Goal: Task Accomplishment & Management: Manage account settings

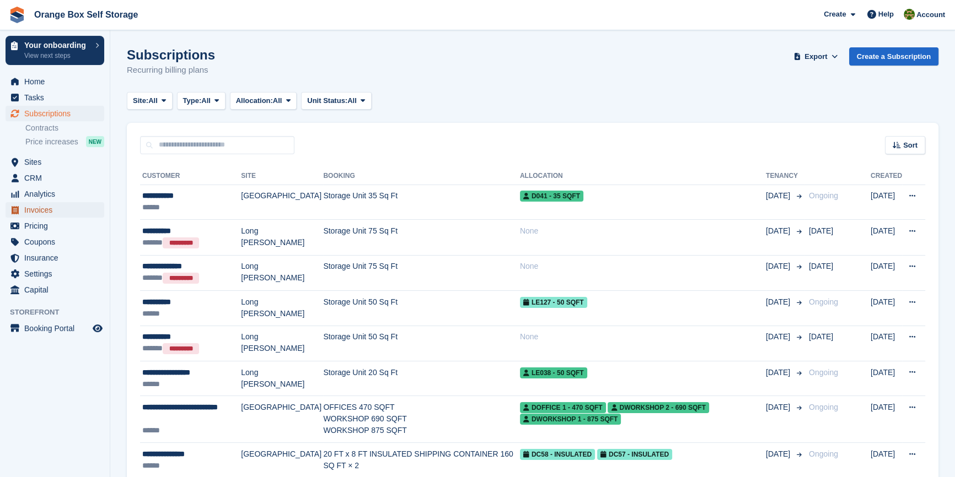
click at [37, 208] on span "Invoices" at bounding box center [57, 209] width 66 height 15
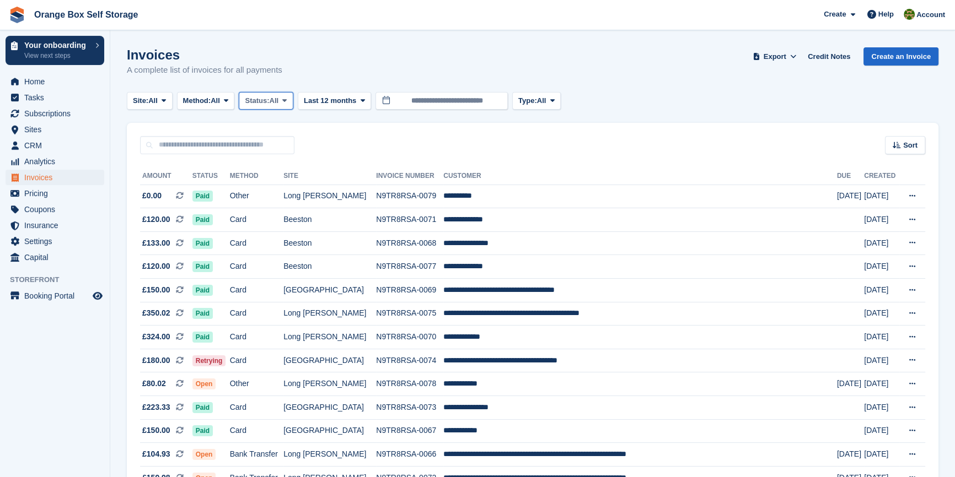
click at [269, 99] on span "Status:" at bounding box center [257, 100] width 24 height 11
click at [264, 184] on link "Open" at bounding box center [292, 186] width 96 height 20
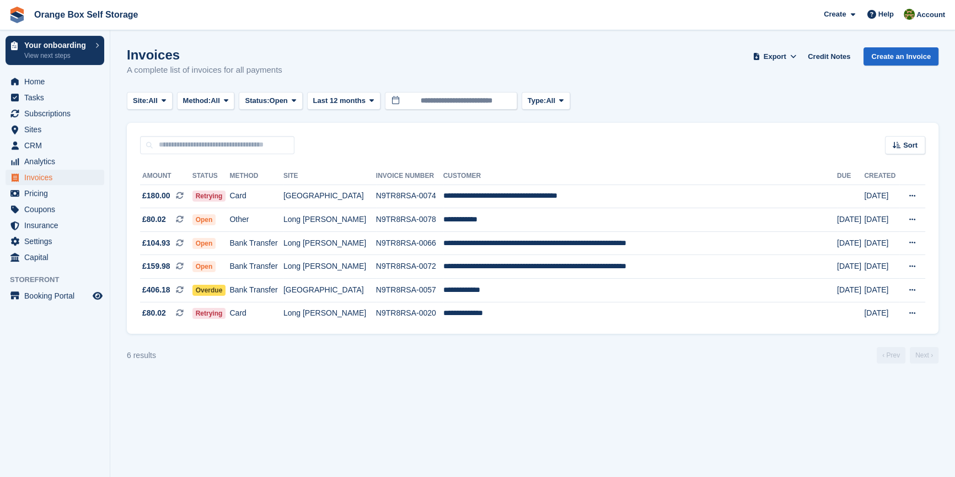
click at [301, 397] on section "Invoices A complete list of invoices for all payments Export Export Invoices Ex…" at bounding box center [532, 238] width 844 height 477
click at [351, 362] on div "6 results ‹ Prev Next ›" at bounding box center [532, 355] width 811 height 17
click at [144, 106] on button "Site: All" at bounding box center [150, 101] width 46 height 18
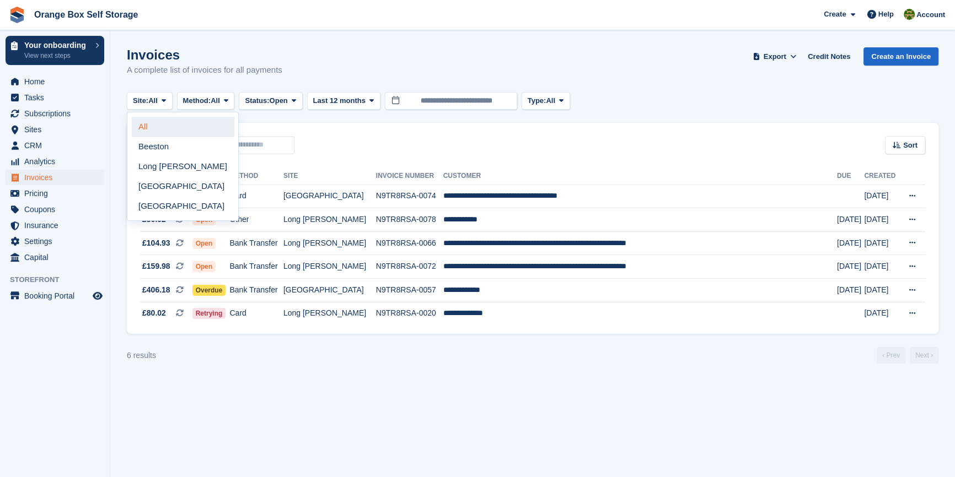
click at [153, 128] on link "All" at bounding box center [183, 127] width 102 height 20
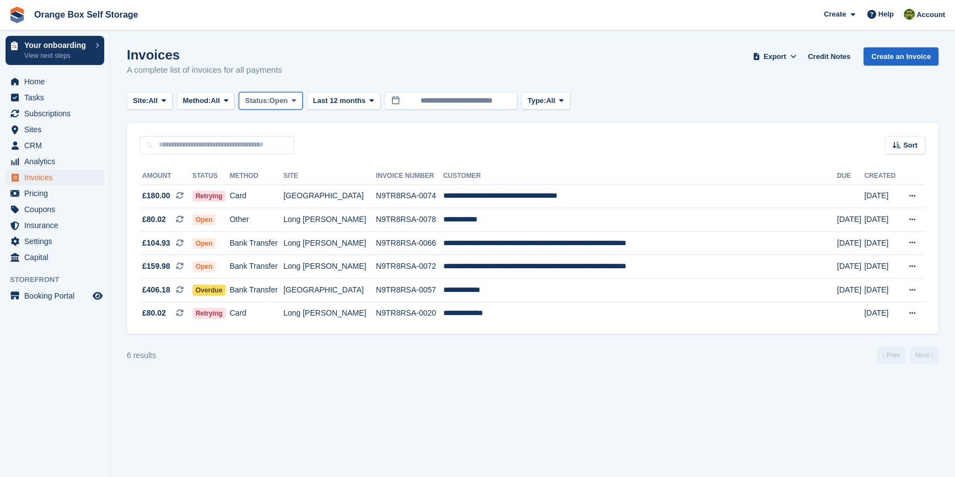
click at [288, 101] on span "Open" at bounding box center [279, 100] width 18 height 11
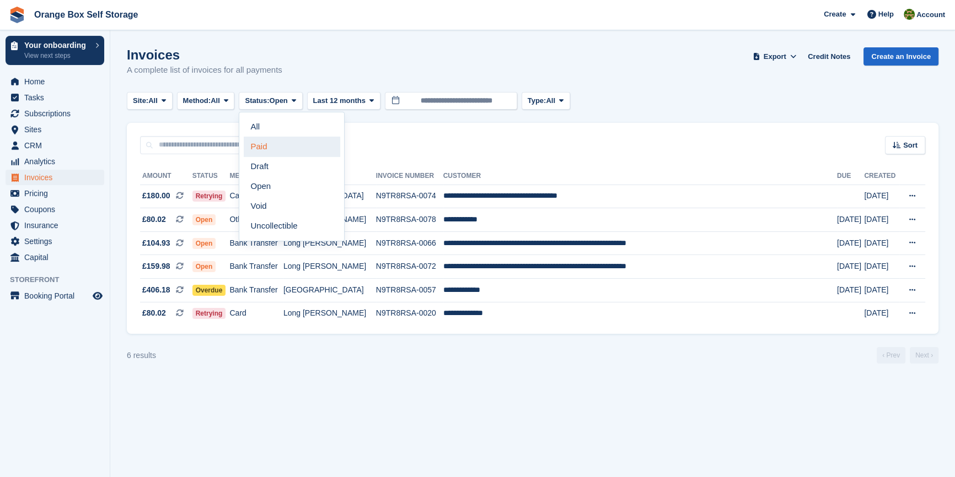
click at [273, 142] on link "Paid" at bounding box center [292, 147] width 96 height 20
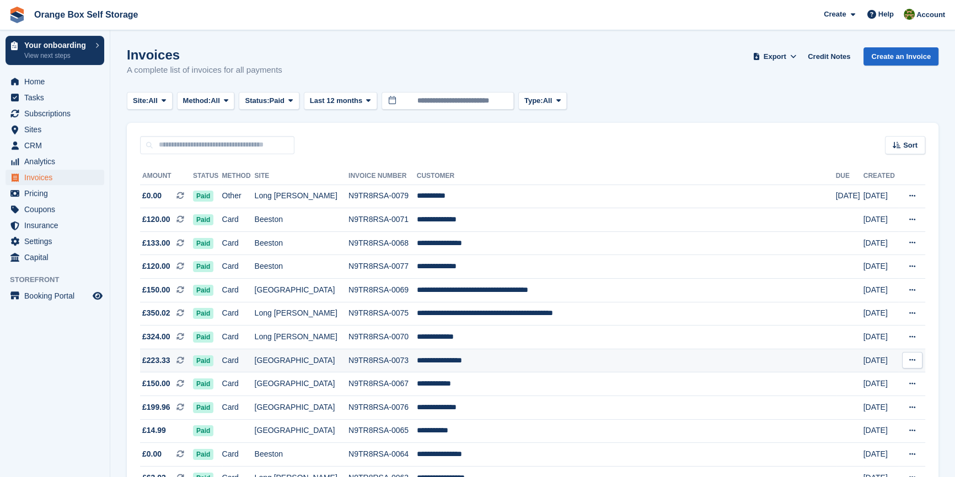
click at [356, 364] on td "N9TR8RSA-0073" at bounding box center [382, 361] width 68 height 24
click at [284, 99] on span "Paid" at bounding box center [277, 100] width 15 height 11
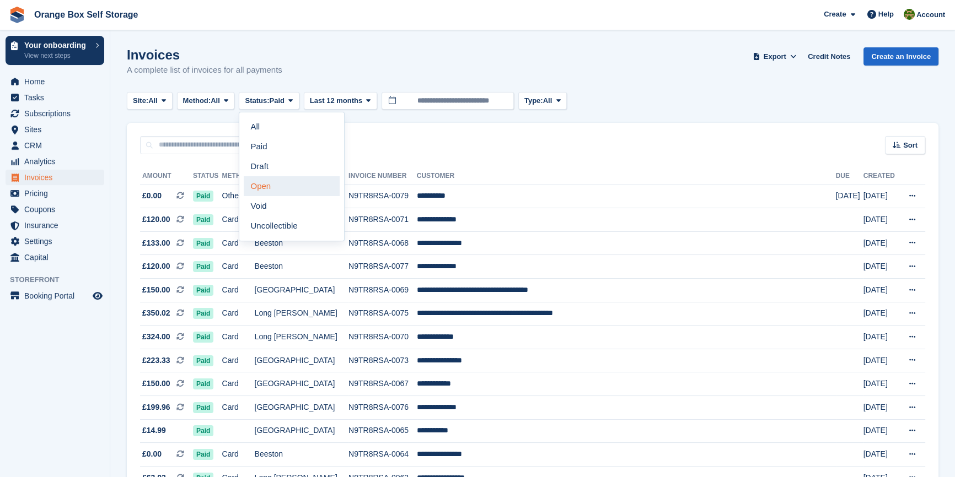
click at [271, 192] on link "Open" at bounding box center [292, 186] width 96 height 20
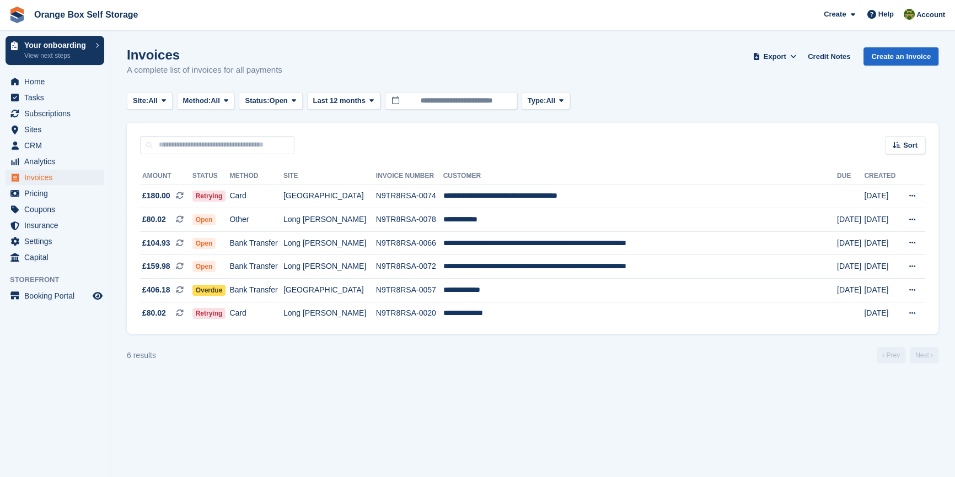
click at [31, 424] on aside "Your onboarding View next steps Home Tasks Subscriptions Subscriptions Subscrip…" at bounding box center [55, 241] width 110 height 422
click at [50, 112] on span "Subscriptions" at bounding box center [57, 113] width 66 height 15
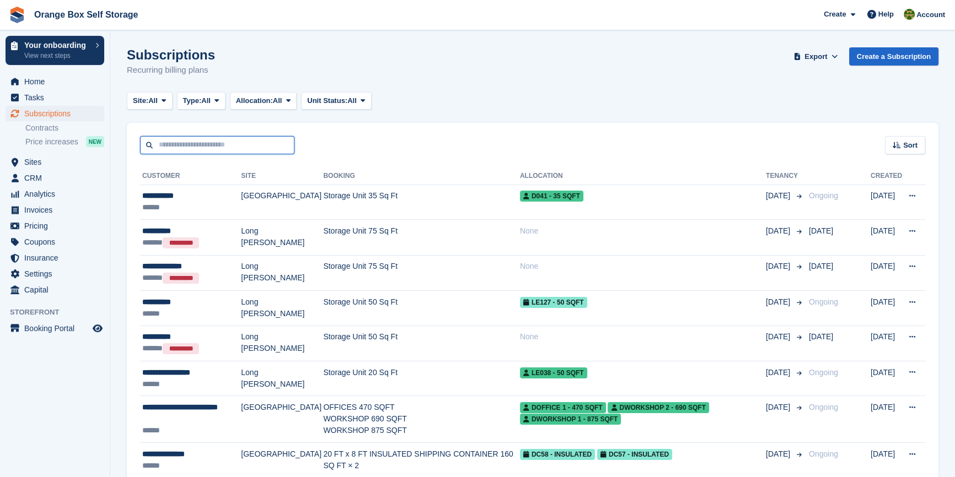
click at [169, 148] on input "text" at bounding box center [217, 145] width 154 height 18
type input "*****"
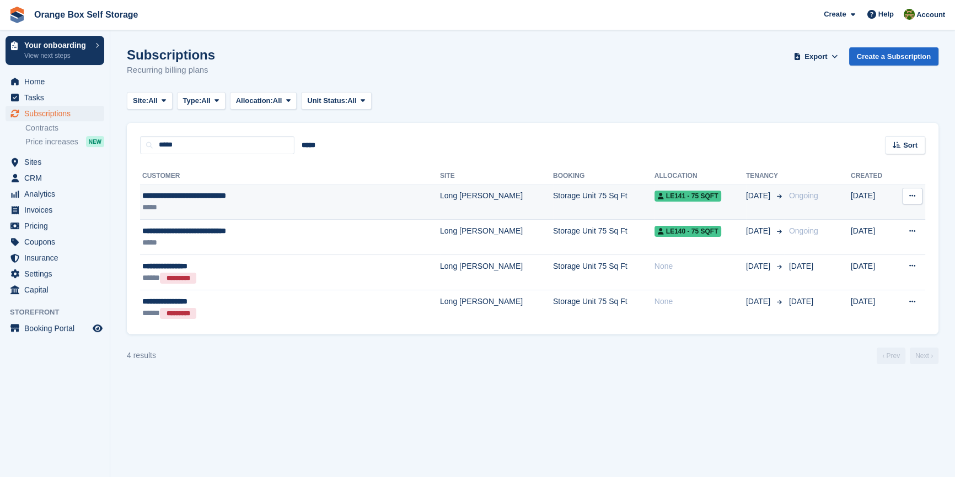
click at [220, 212] on div "*****" at bounding box center [251, 208] width 218 height 12
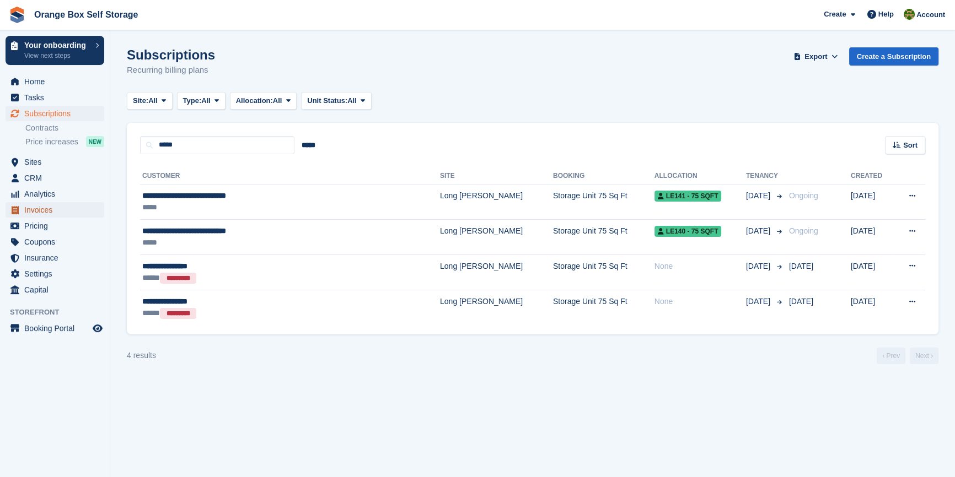
click at [34, 208] on span "Invoices" at bounding box center [57, 209] width 66 height 15
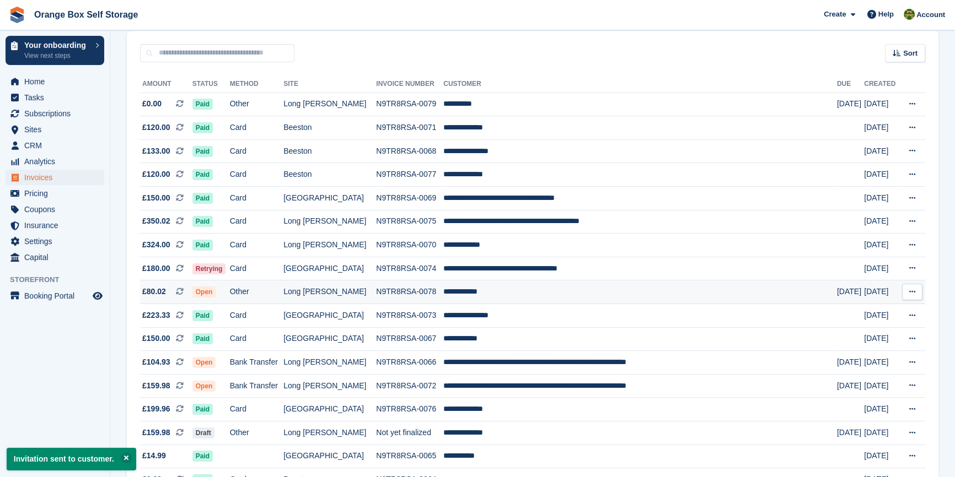
scroll to position [100, 0]
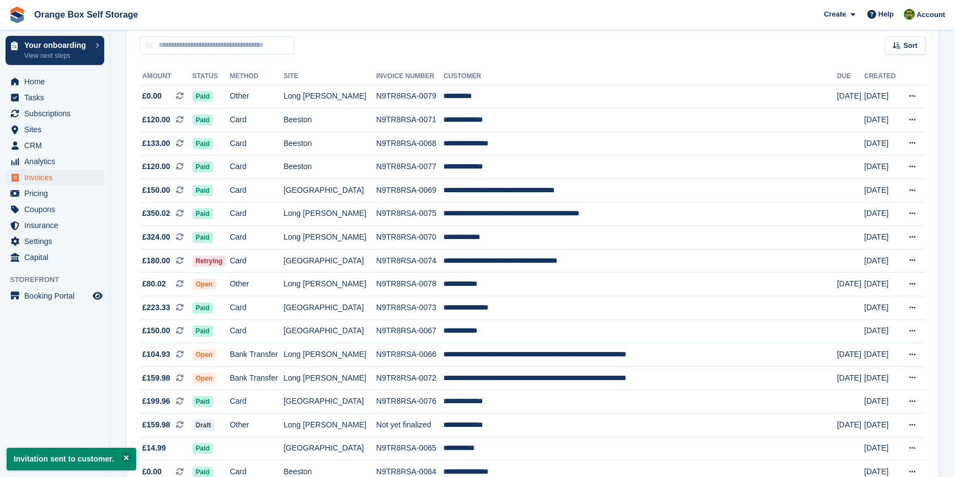
drag, startPoint x: 28, startPoint y: 387, endPoint x: 37, endPoint y: 387, distance: 9.4
click at [28, 387] on aside "Your onboarding View next steps Home Tasks Subscriptions Subscriptions Subscrip…" at bounding box center [55, 241] width 110 height 422
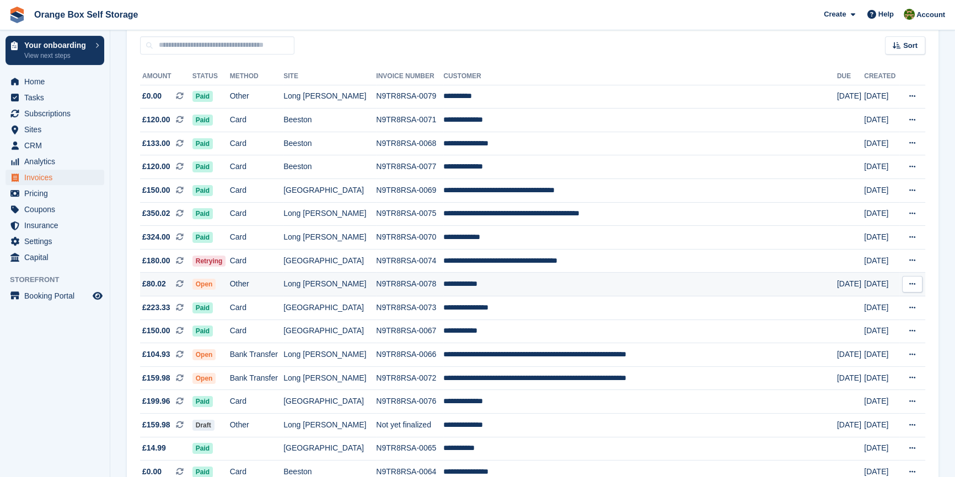
click at [284, 289] on td "Other" at bounding box center [257, 285] width 54 height 24
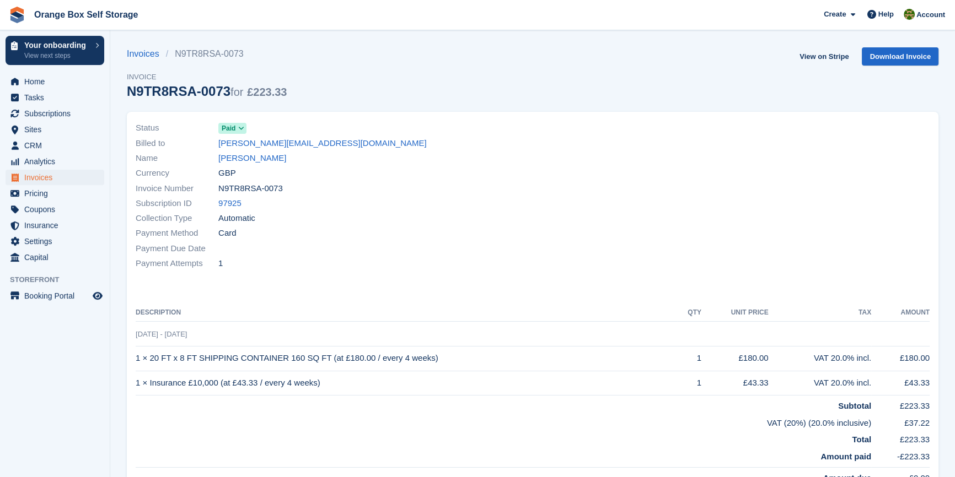
click at [237, 130] on span at bounding box center [241, 128] width 9 height 9
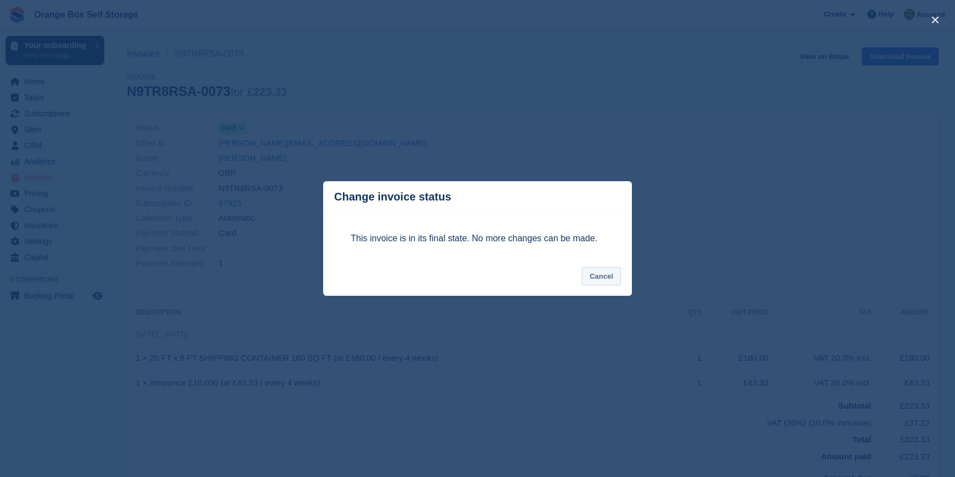
click at [605, 274] on button "Cancel" at bounding box center [601, 276] width 39 height 18
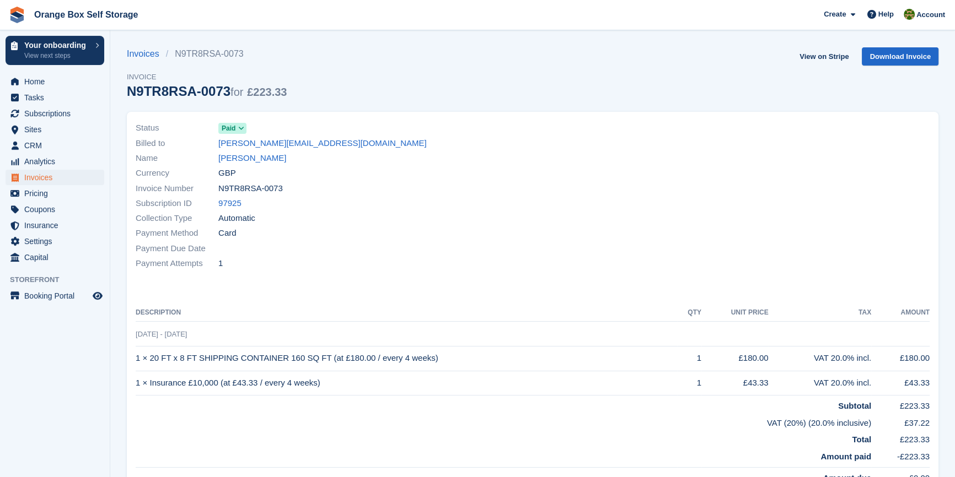
click at [537, 282] on div "Status Paid Billed to courtneyhancock@live.co.uk Name Courtney Hancock Currency…" at bounding box center [532, 302] width 811 height 380
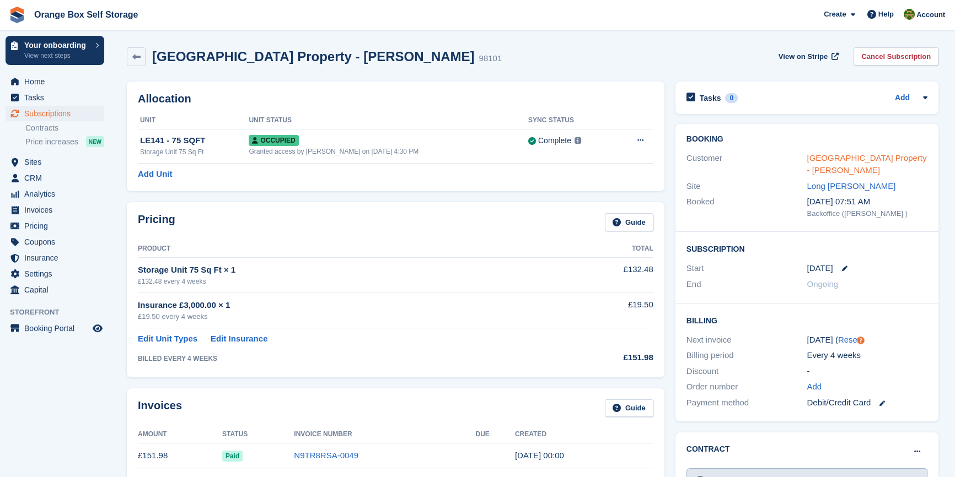
click at [841, 162] on link "Bramley House Property - AIMEE SMITH" at bounding box center [866, 164] width 120 height 22
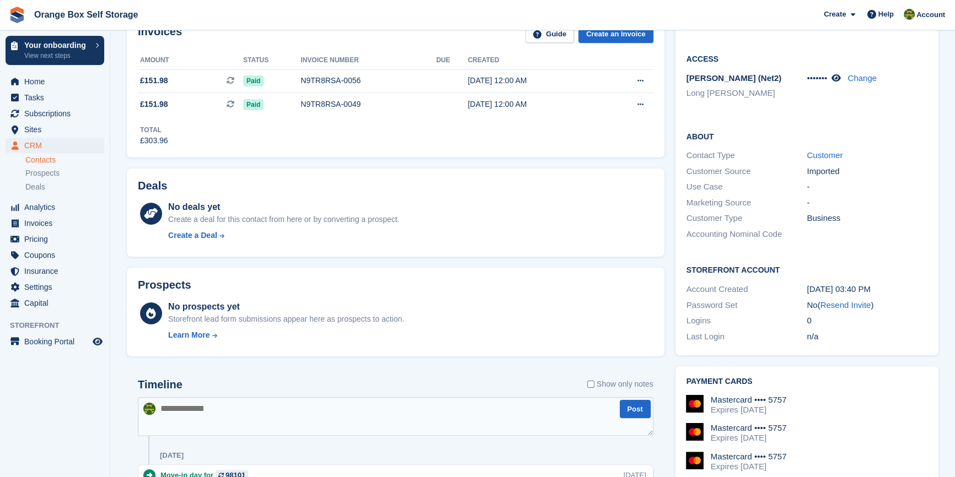
scroll to position [250, 0]
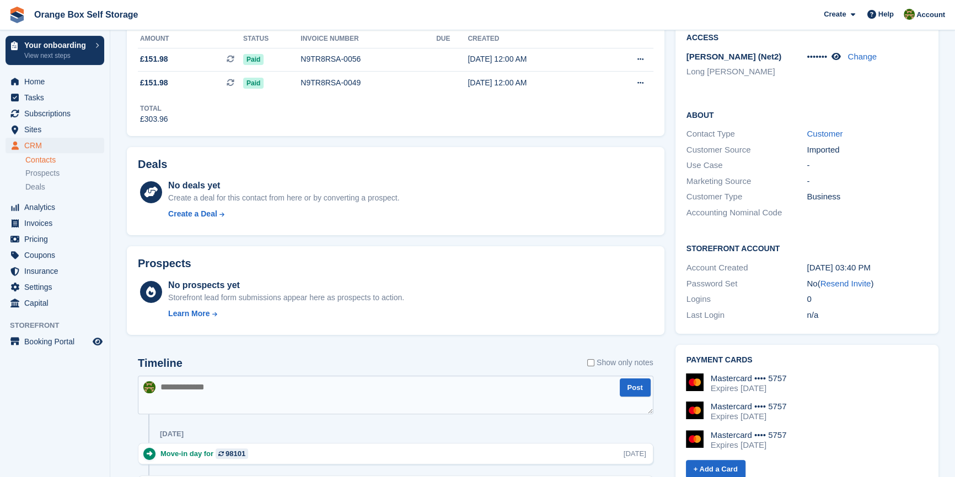
drag, startPoint x: 842, startPoint y: 281, endPoint x: 528, endPoint y: 45, distance: 392.6
click at [842, 281] on link "Resend Invite" at bounding box center [845, 283] width 51 height 9
drag, startPoint x: 481, startPoint y: 211, endPoint x: 490, endPoint y: 220, distance: 13.3
click at [482, 211] on div "No deals yet Create a deal for this contact from here or by converting a prospe…" at bounding box center [410, 201] width 485 height 45
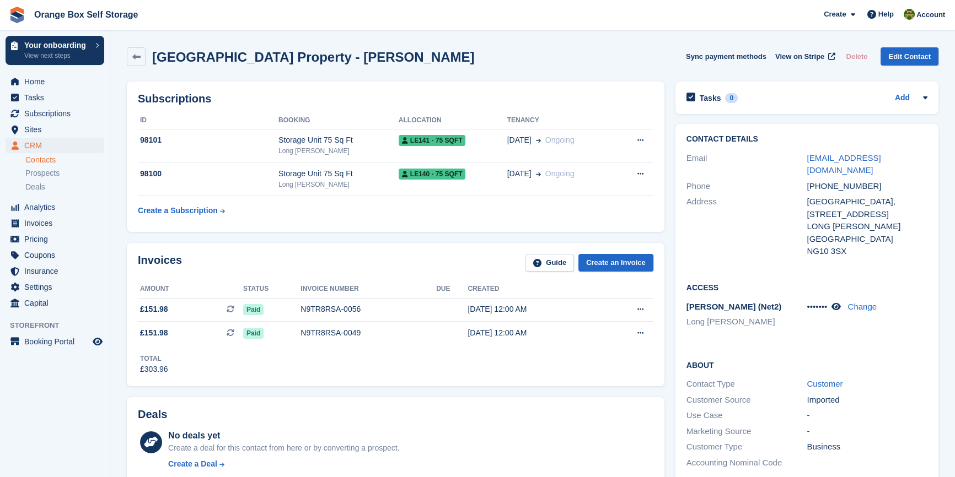
click at [526, 391] on div "Invoices Guide Create an Invoice Amount Status Invoice number Due Created £151.…" at bounding box center [395, 315] width 548 height 154
click at [512, 369] on div "Total £303.96" at bounding box center [395, 360] width 515 height 30
click at [512, 377] on div "Invoices Guide Create an Invoice Amount Status Invoice number Due Created £151.…" at bounding box center [395, 314] width 537 height 143
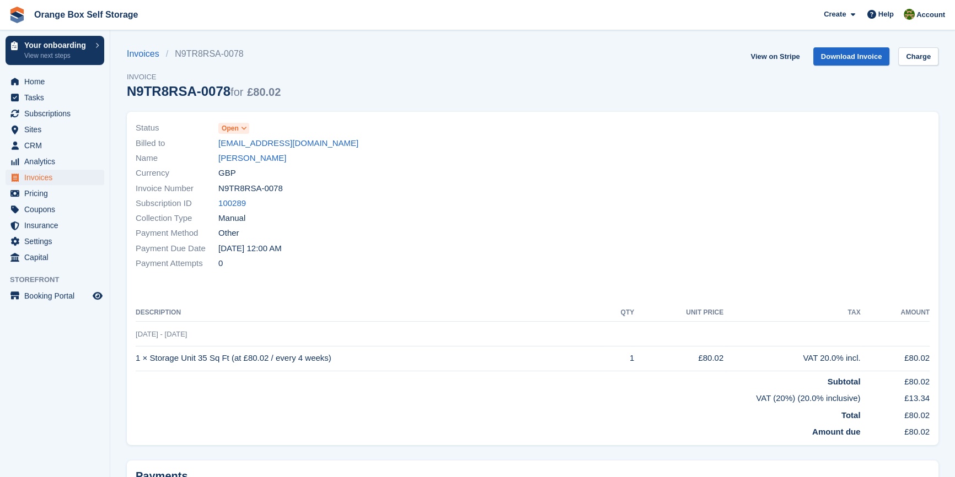
click at [547, 297] on div "Status Open Billed to [EMAIL_ADDRESS][DOMAIN_NAME] Name [PERSON_NAME] Currency …" at bounding box center [532, 278] width 811 height 333
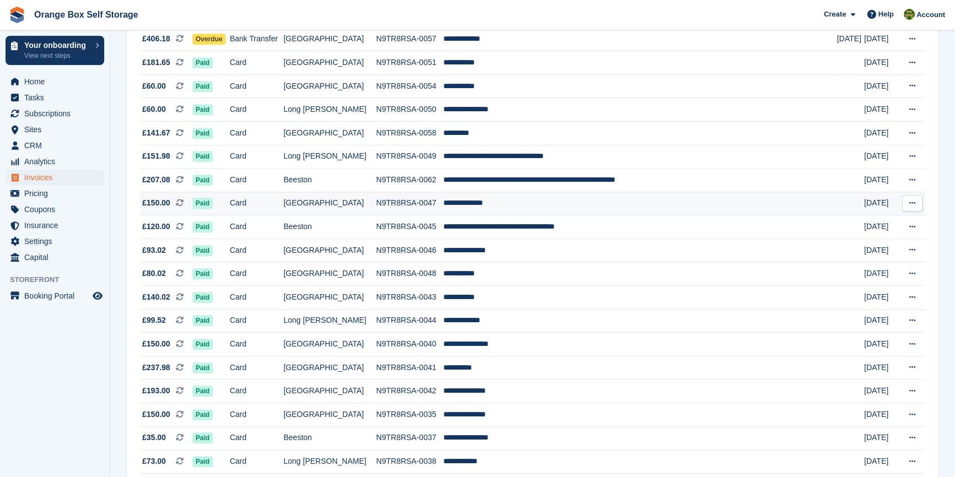
scroll to position [651, 0]
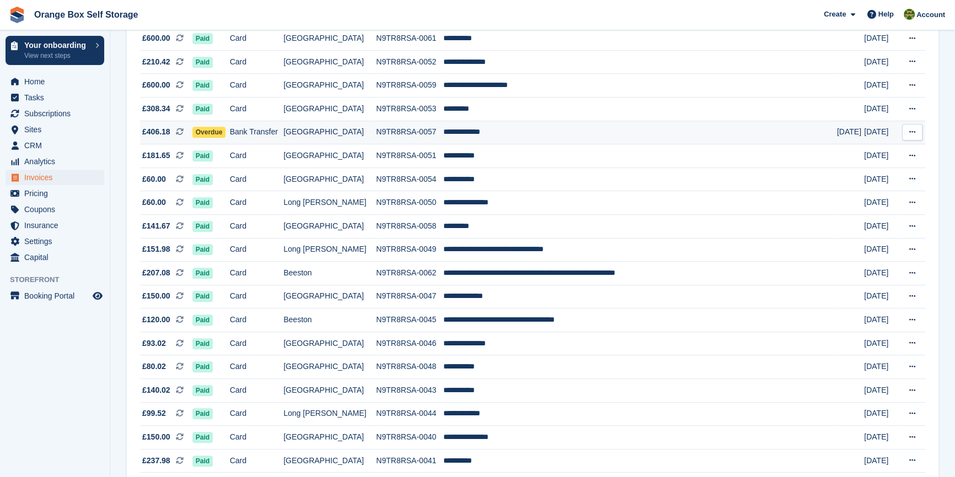
click at [284, 144] on td "Bank Transfer" at bounding box center [257, 133] width 54 height 24
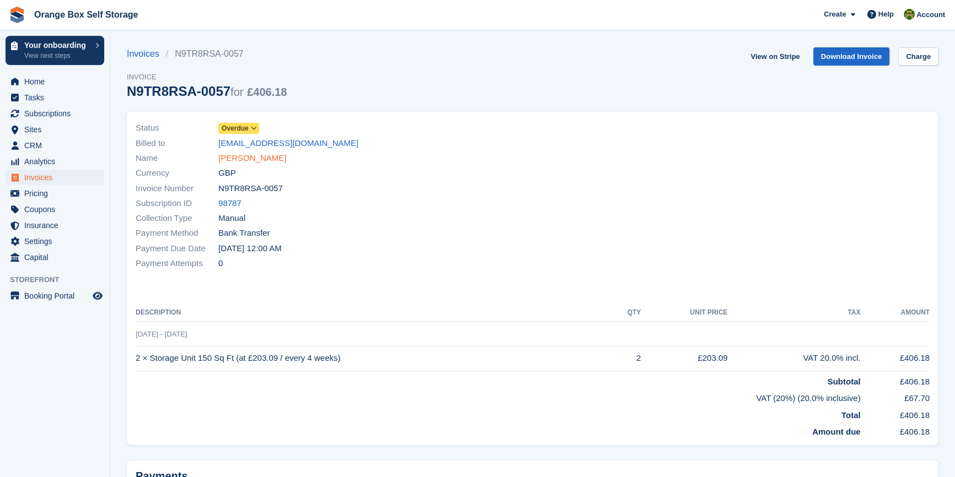
click at [251, 158] on link "[PERSON_NAME]" at bounding box center [252, 158] width 68 height 13
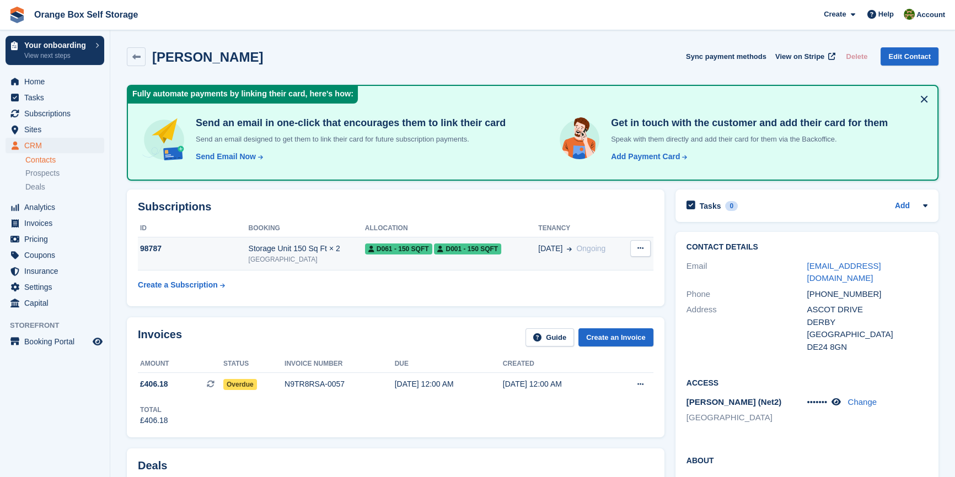
click at [283, 259] on div "[GEOGRAPHIC_DATA]" at bounding box center [307, 260] width 116 height 10
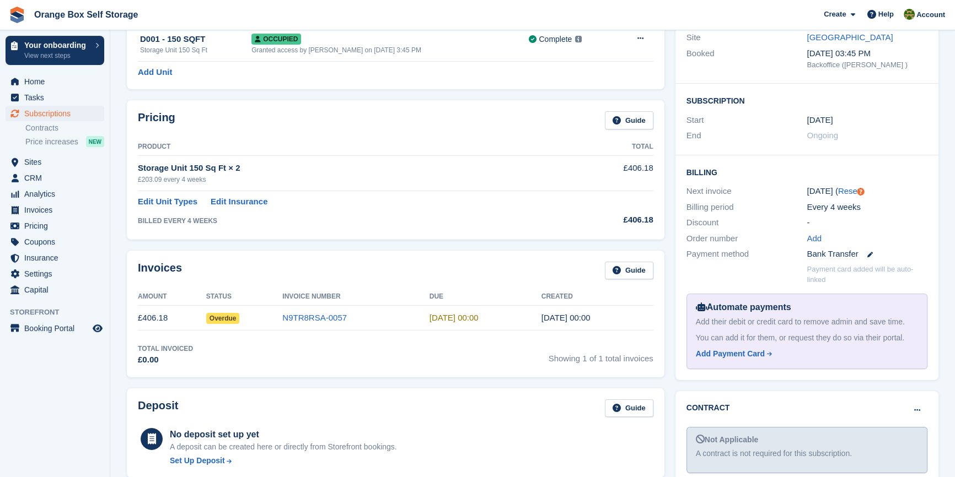
scroll to position [150, 0]
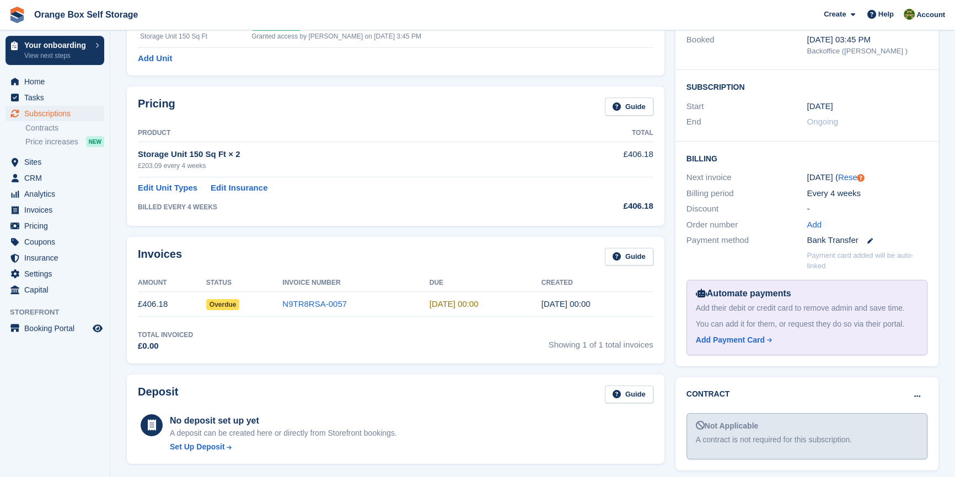
click at [437, 304] on time "12 Aug, 00:00" at bounding box center [453, 303] width 49 height 9
click at [706, 209] on div "Discount" at bounding box center [746, 209] width 121 height 13
click at [869, 238] on icon at bounding box center [870, 241] width 6 height 6
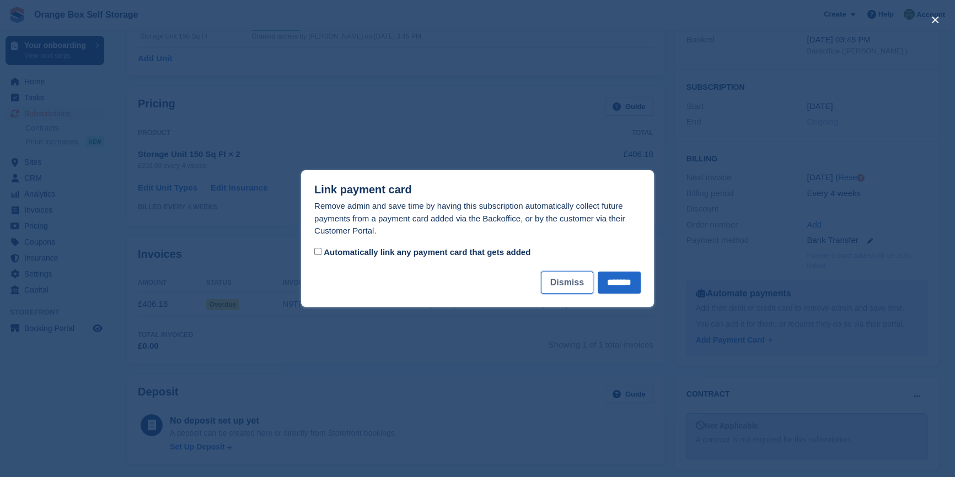
click at [552, 292] on button "Dismiss" at bounding box center [567, 283] width 52 height 22
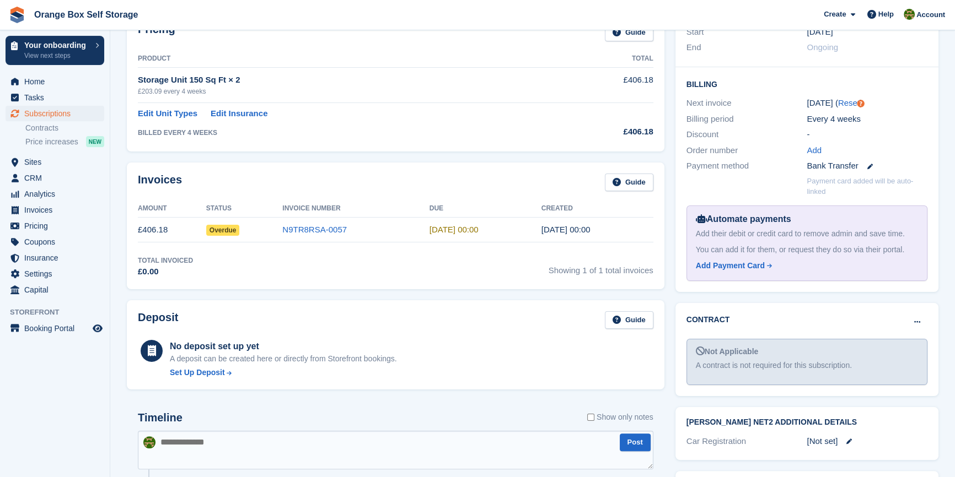
scroll to position [300, 0]
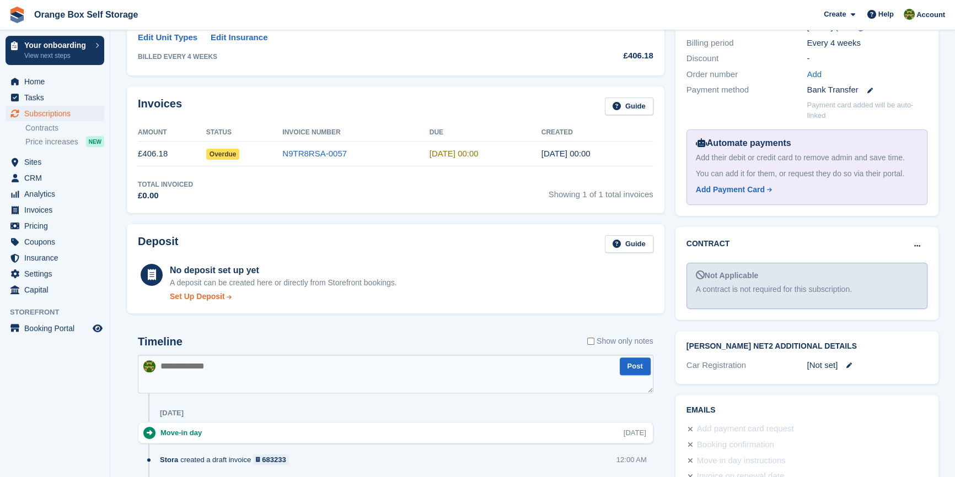
click at [202, 295] on div "Set Up Deposit" at bounding box center [197, 297] width 55 height 12
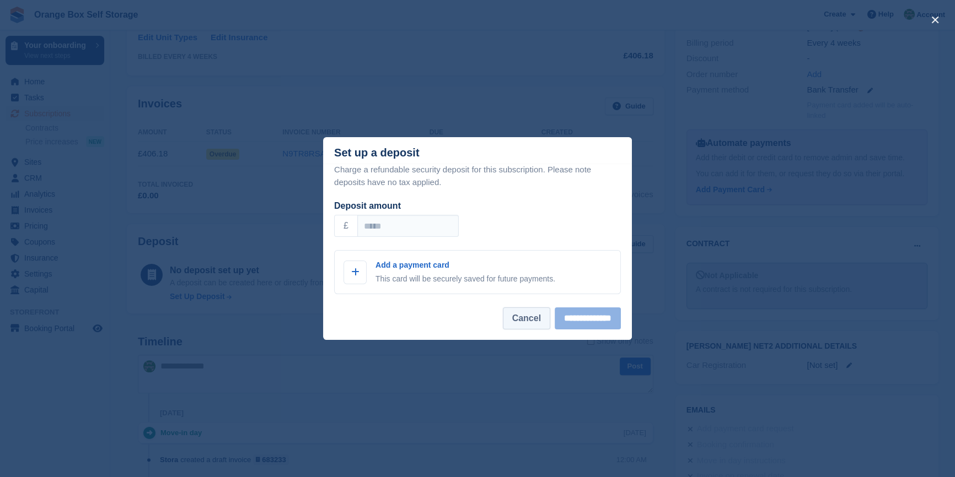
click at [509, 324] on button "Cancel" at bounding box center [526, 319] width 47 height 22
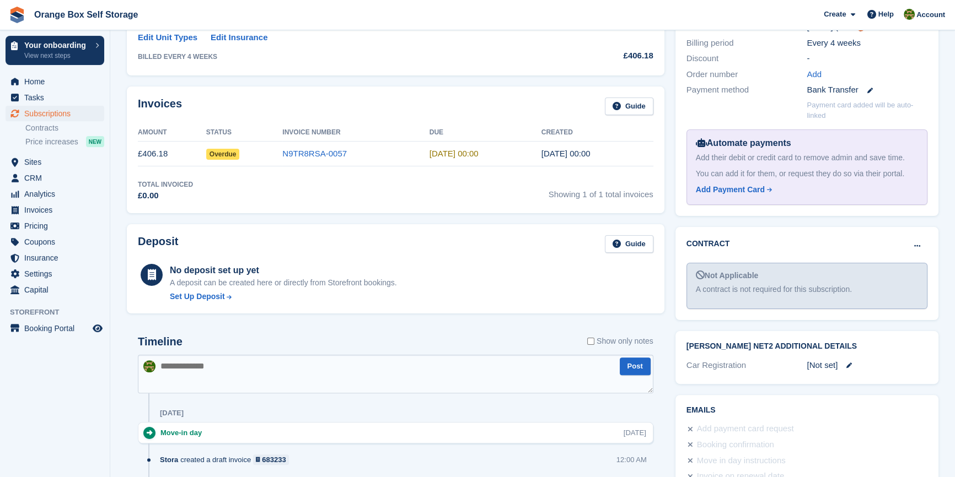
click at [462, 320] on div "Timeline Show only notes Post Yesterday Move-in day Mon, 11 Aug Stora created a…" at bounding box center [395, 465] width 548 height 305
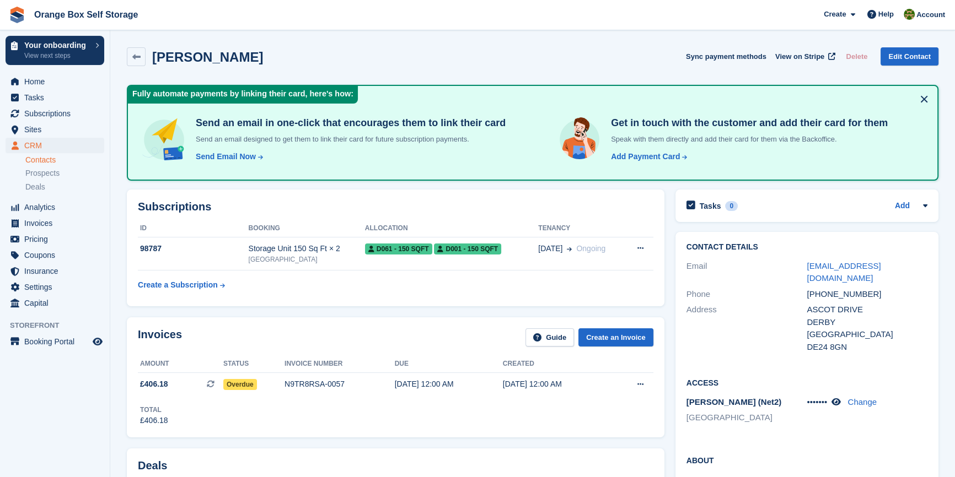
click at [479, 434] on div "Invoices Guide Create an Invoice Amount Status Invoice number Due Created £406.…" at bounding box center [395, 378] width 537 height 120
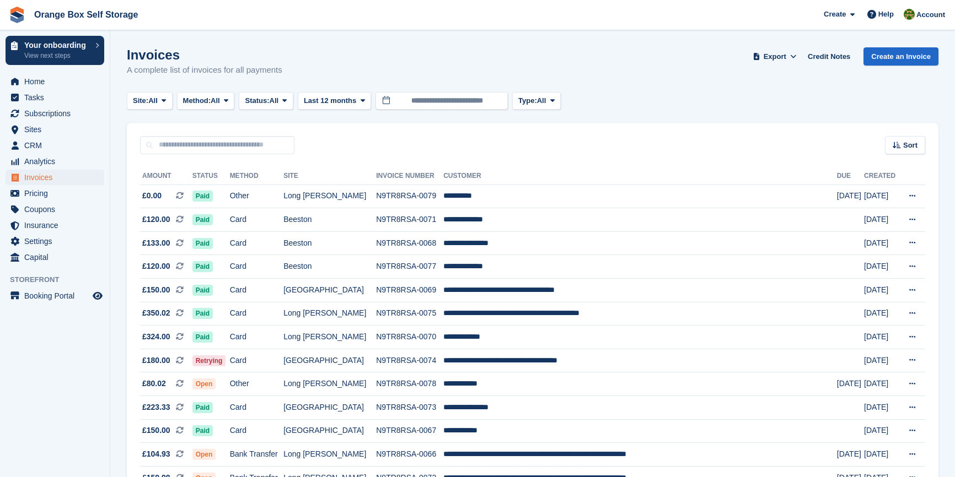
scroll to position [651, 0]
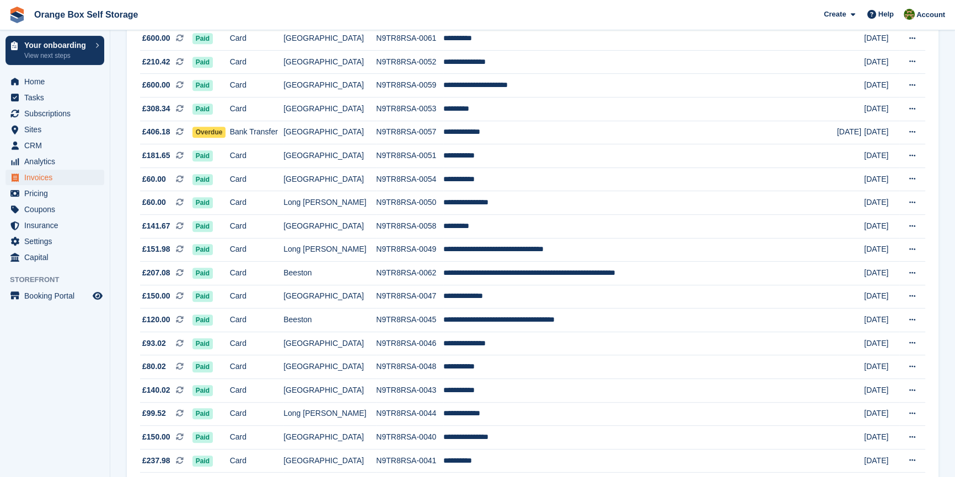
click at [51, 395] on aside "Your onboarding View next steps Home Tasks Subscriptions Subscriptions Subscrip…" at bounding box center [55, 241] width 110 height 422
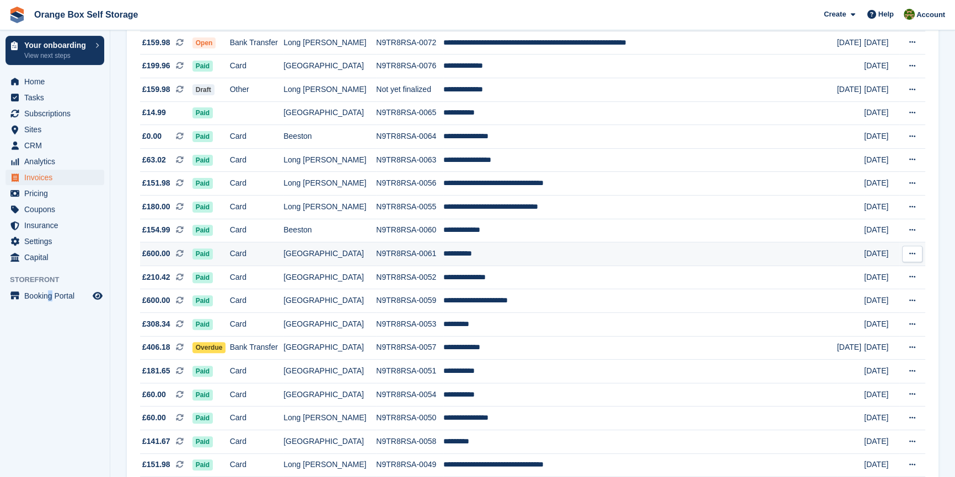
scroll to position [401, 0]
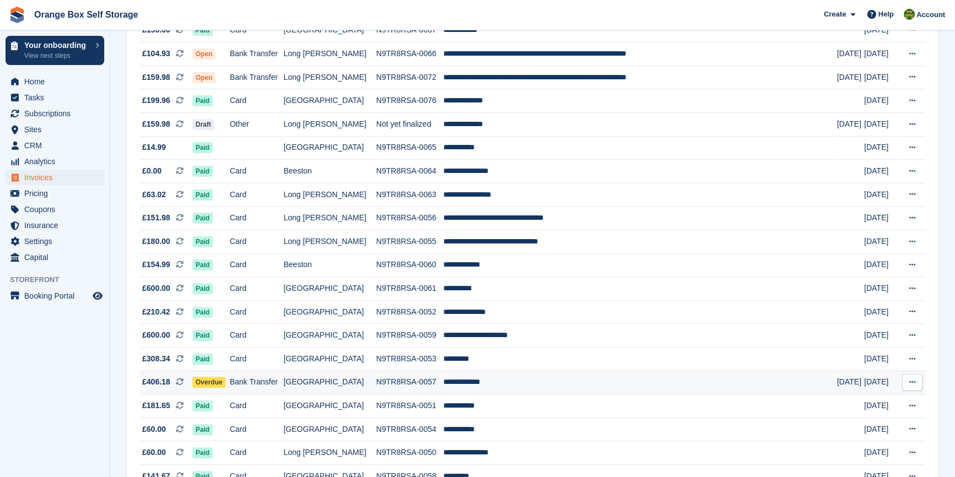
click at [222, 388] on span "Overdue" at bounding box center [209, 382] width 34 height 11
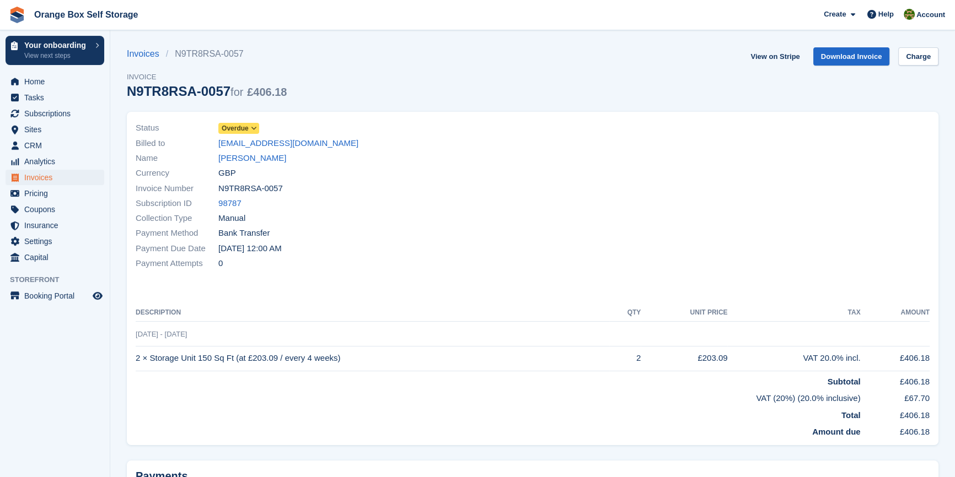
click at [250, 128] on span at bounding box center [254, 128] width 9 height 9
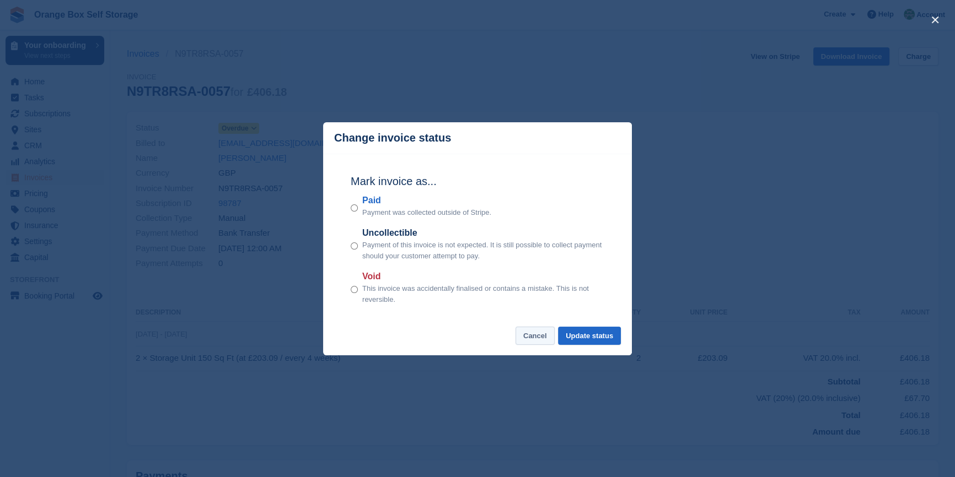
click at [524, 333] on button "Cancel" at bounding box center [534, 336] width 39 height 18
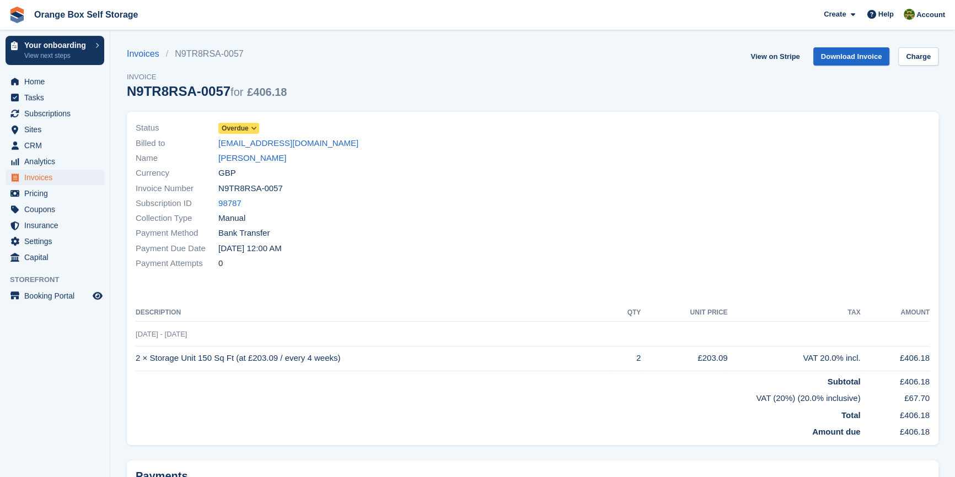
click at [750, 127] on div at bounding box center [733, 196] width 403 height 164
click at [40, 176] on span "Invoices" at bounding box center [57, 177] width 66 height 15
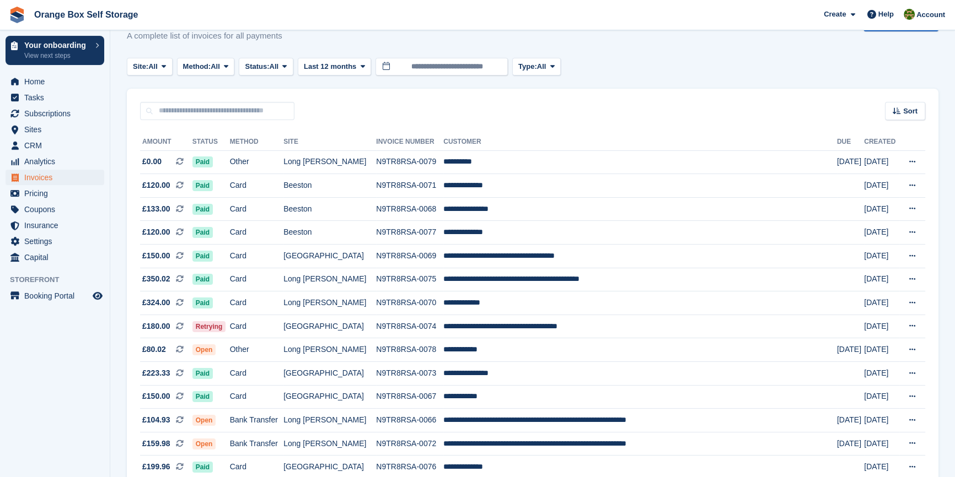
scroll to position [50, 0]
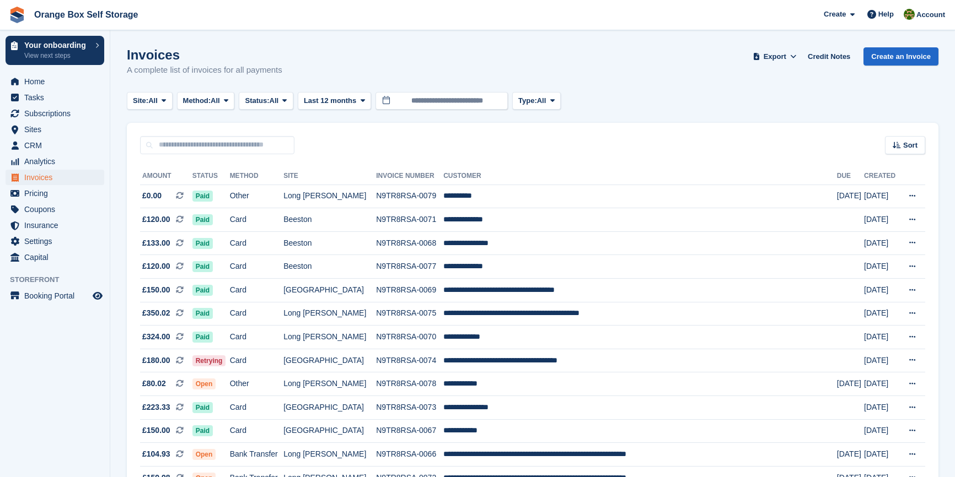
scroll to position [50, 0]
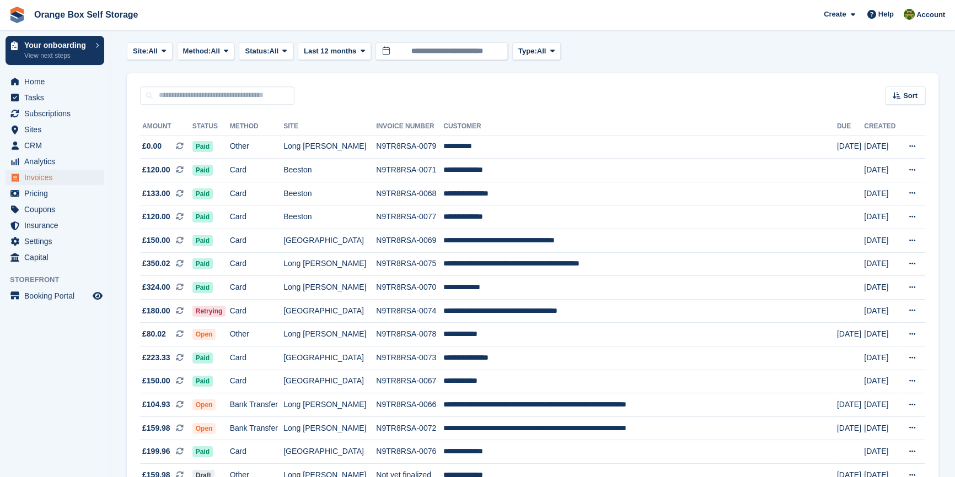
click at [29, 380] on aside "Your onboarding View next steps Home Tasks Subscriptions Subscriptions Subscrip…" at bounding box center [55, 241] width 110 height 422
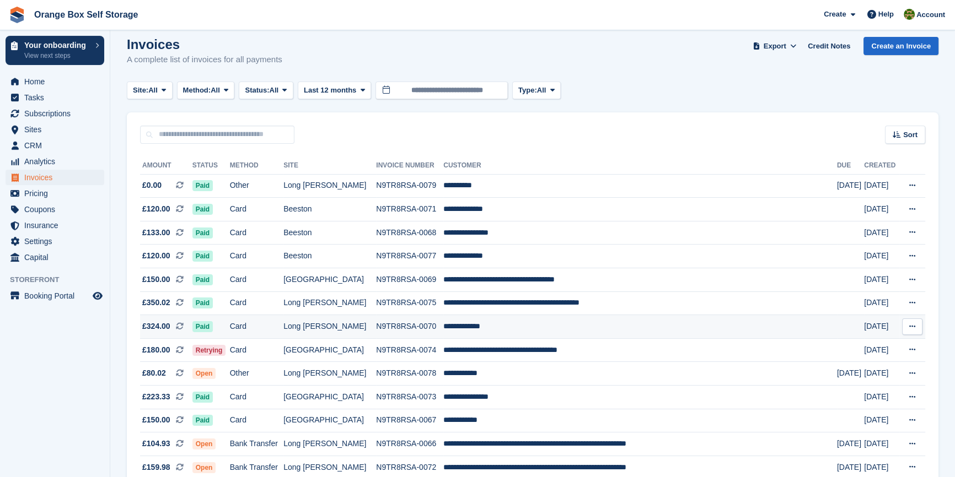
scroll to position [150, 0]
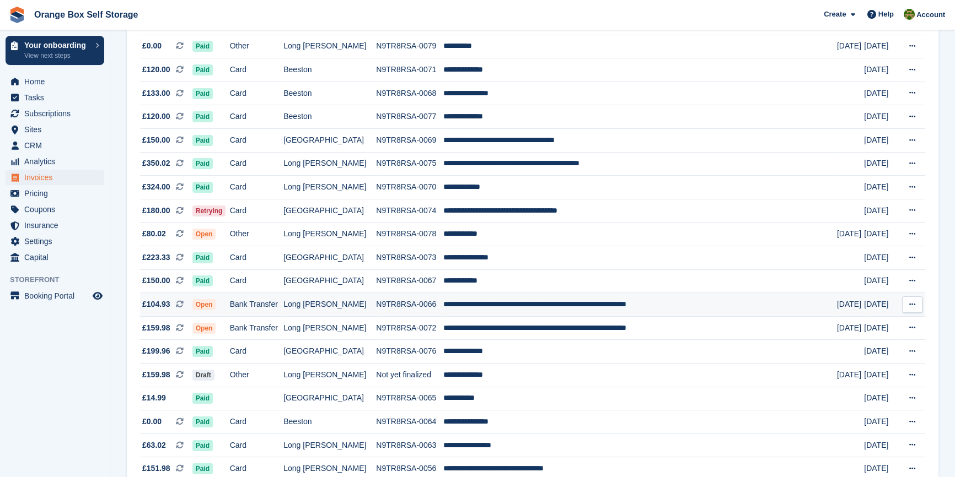
click at [284, 310] on td "Bank Transfer" at bounding box center [257, 305] width 54 height 24
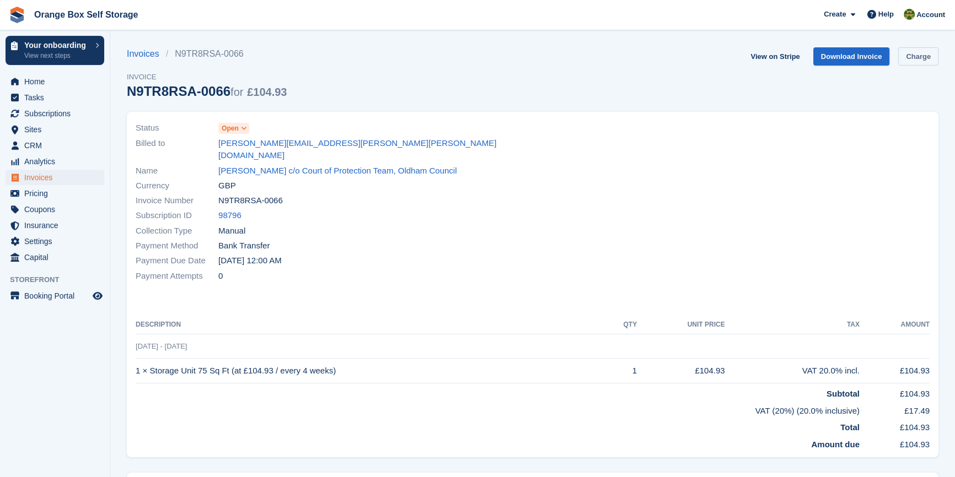
click at [923, 51] on link "Charge" at bounding box center [918, 56] width 40 height 18
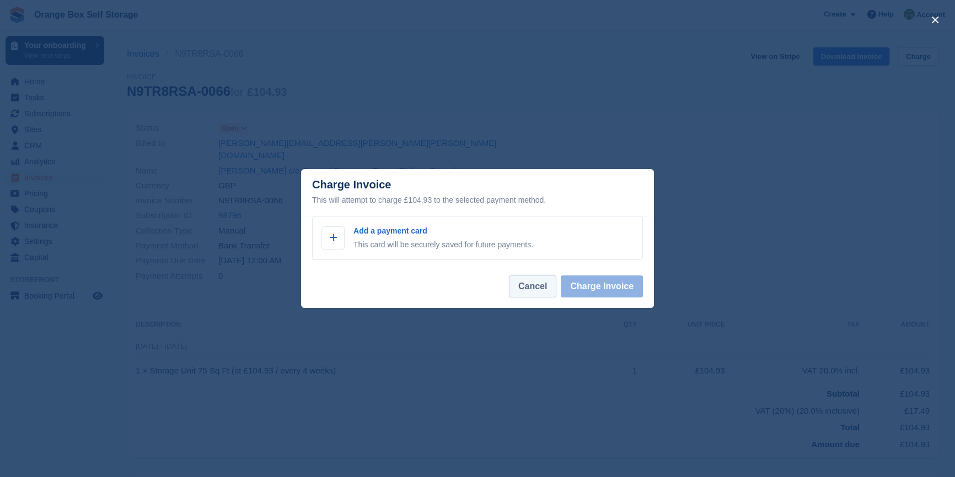
click at [530, 281] on button "Cancel" at bounding box center [532, 287] width 47 height 22
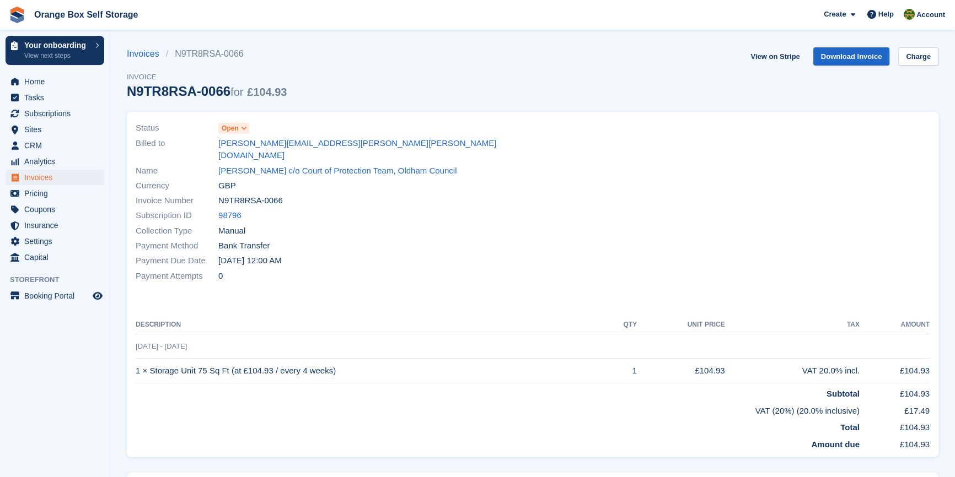
drag, startPoint x: 501, startPoint y: 262, endPoint x: 509, endPoint y: 266, distance: 8.4
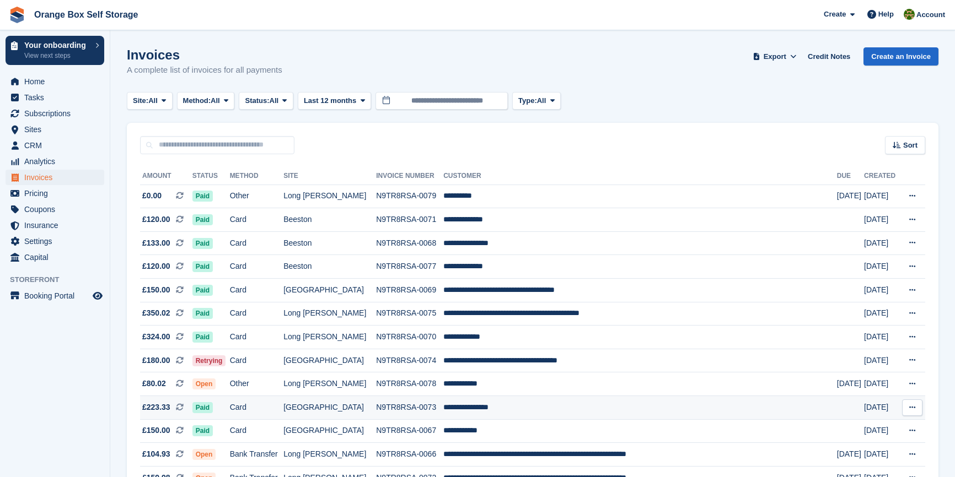
scroll to position [150, 0]
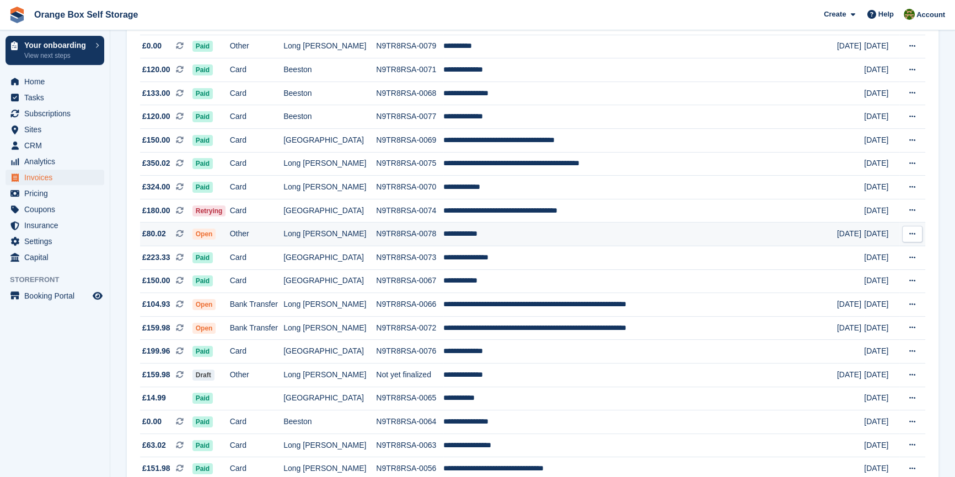
click at [380, 232] on td "N9TR8RSA-0078" at bounding box center [409, 235] width 67 height 24
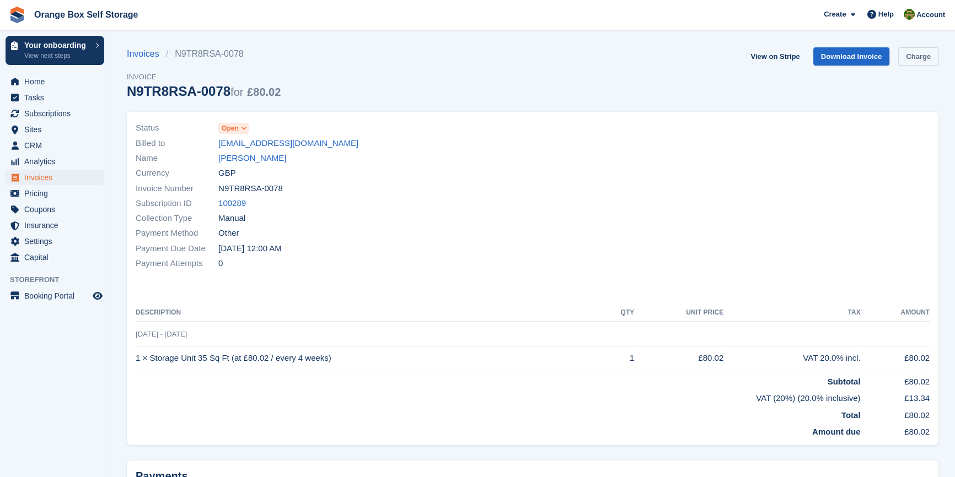
click at [917, 58] on link "Charge" at bounding box center [918, 56] width 40 height 18
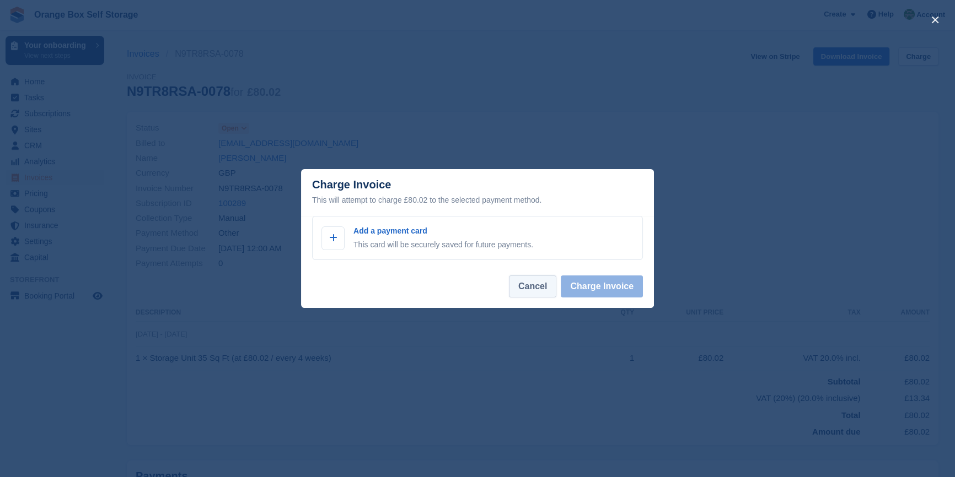
click at [543, 283] on button "Cancel" at bounding box center [532, 287] width 47 height 22
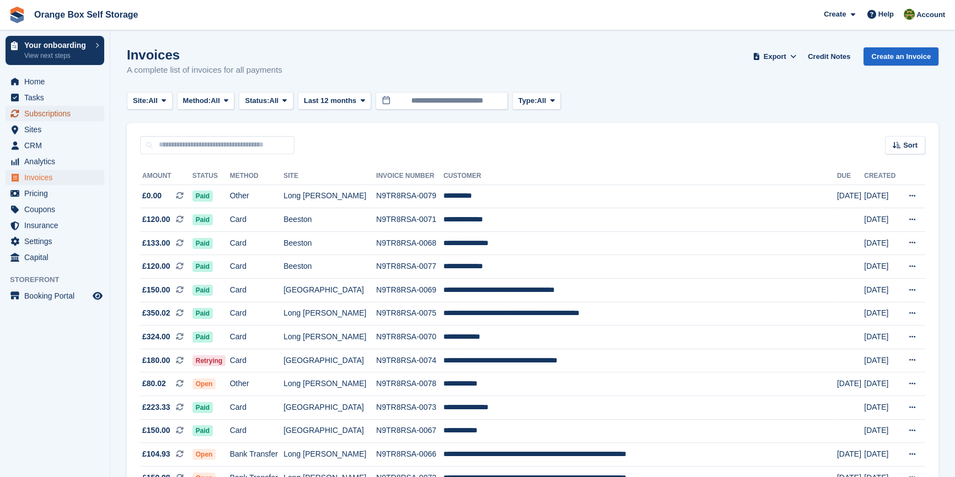
click at [55, 110] on span "Subscriptions" at bounding box center [57, 113] width 66 height 15
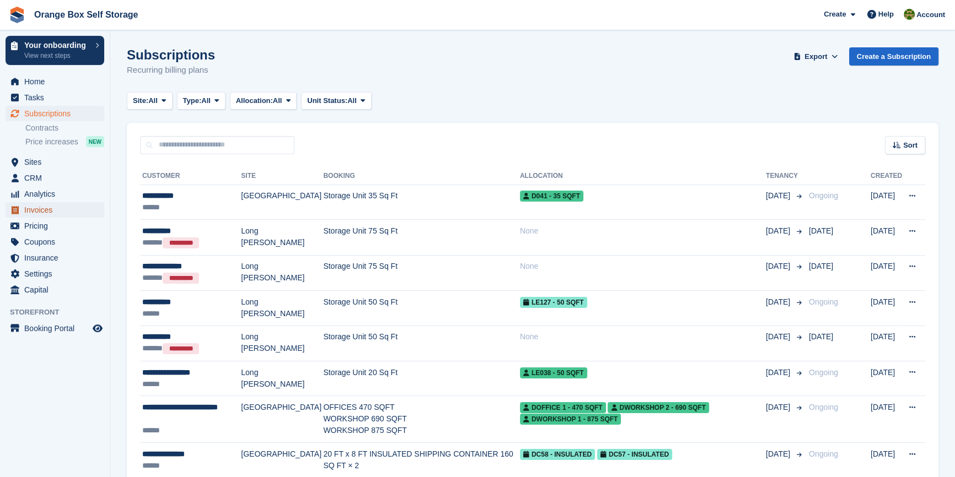
click at [55, 211] on span "Invoices" at bounding box center [57, 209] width 66 height 15
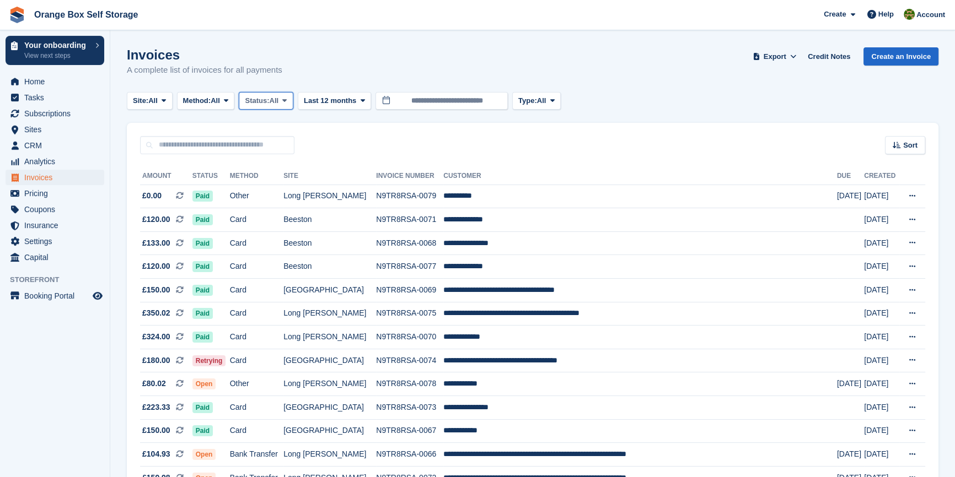
click at [275, 101] on span "All" at bounding box center [274, 100] width 9 height 11
click at [278, 188] on link "Open" at bounding box center [292, 186] width 96 height 20
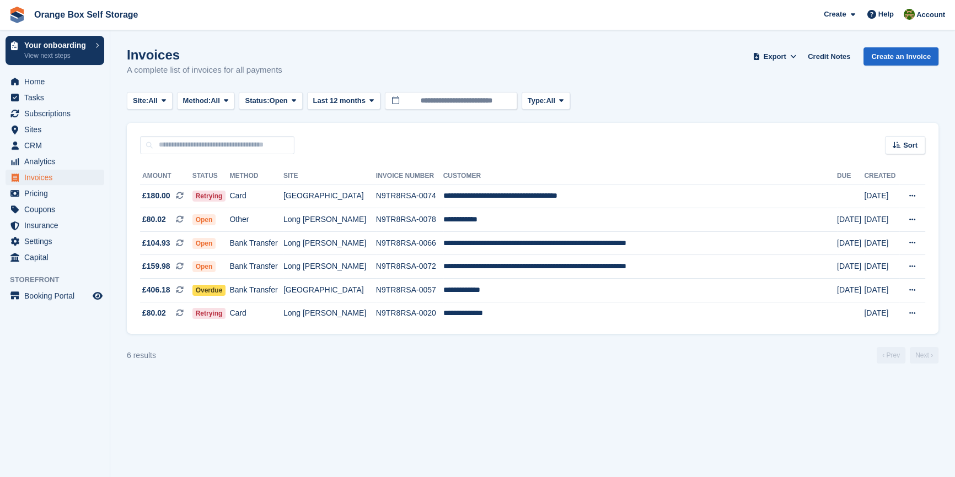
click at [82, 405] on aside "Your onboarding View next steps Home Tasks Subscriptions Subscriptions Subscrip…" at bounding box center [55, 241] width 110 height 422
click at [675, 397] on section "Invoices A complete list of invoices for all payments Export Export Invoices Ex…" at bounding box center [532, 238] width 844 height 477
click at [279, 271] on td "Bank Transfer" at bounding box center [255, 267] width 53 height 24
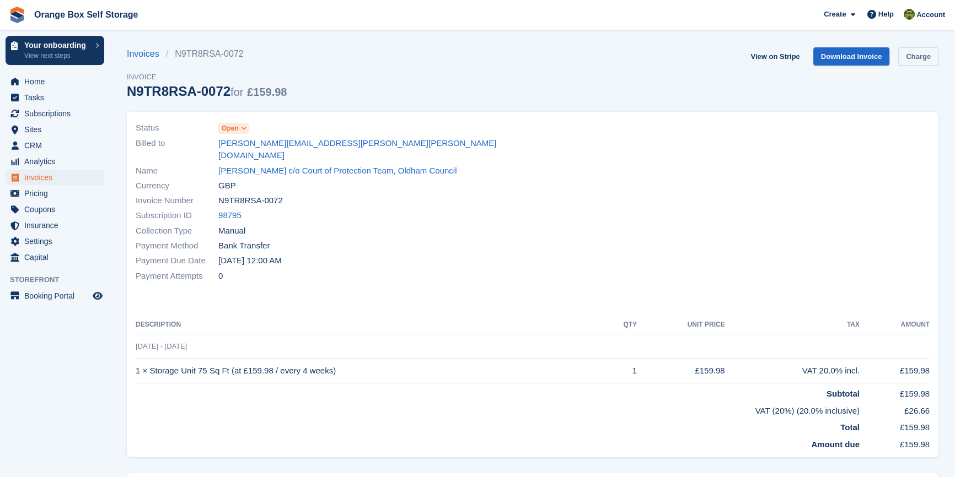
click at [914, 51] on link "Charge" at bounding box center [918, 56] width 40 height 18
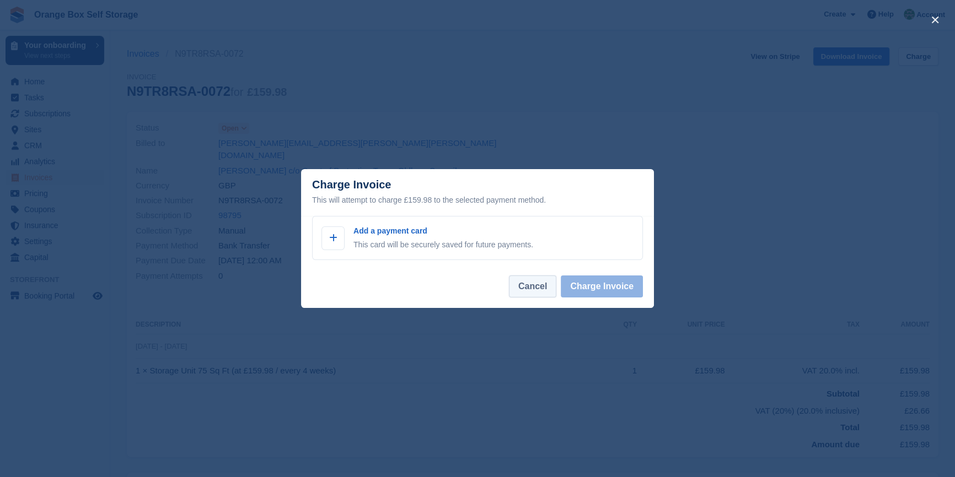
click at [535, 292] on button "Cancel" at bounding box center [532, 287] width 47 height 22
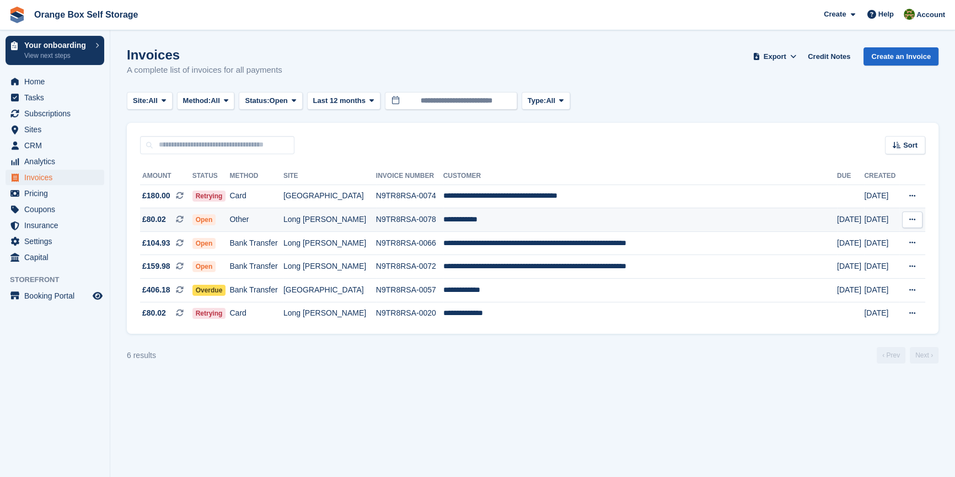
click at [263, 226] on td "Other" at bounding box center [255, 220] width 53 height 24
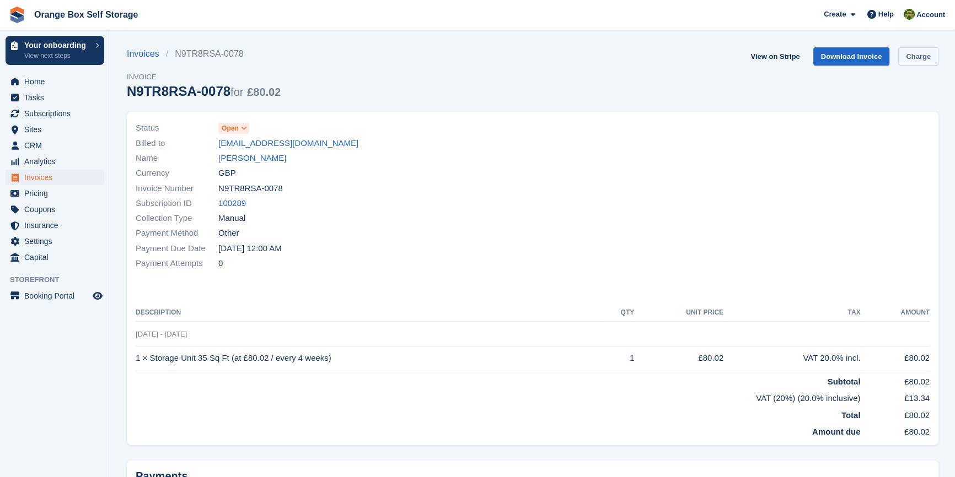
click at [916, 58] on link "Charge" at bounding box center [918, 56] width 40 height 18
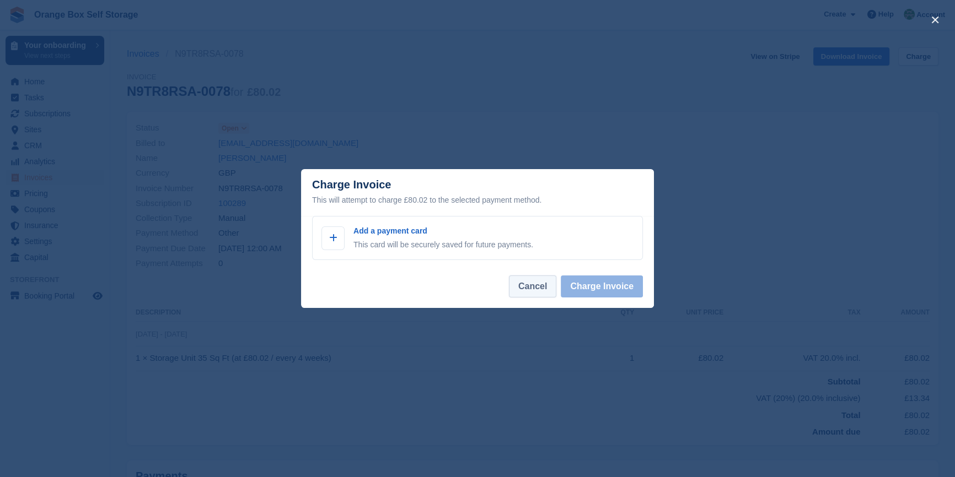
click at [535, 290] on button "Cancel" at bounding box center [532, 287] width 47 height 22
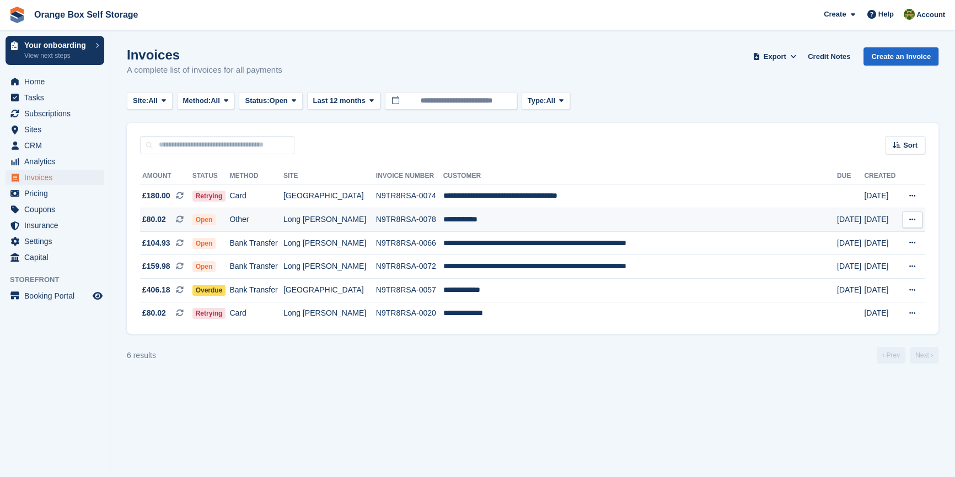
click at [283, 227] on td "Other" at bounding box center [255, 220] width 53 height 24
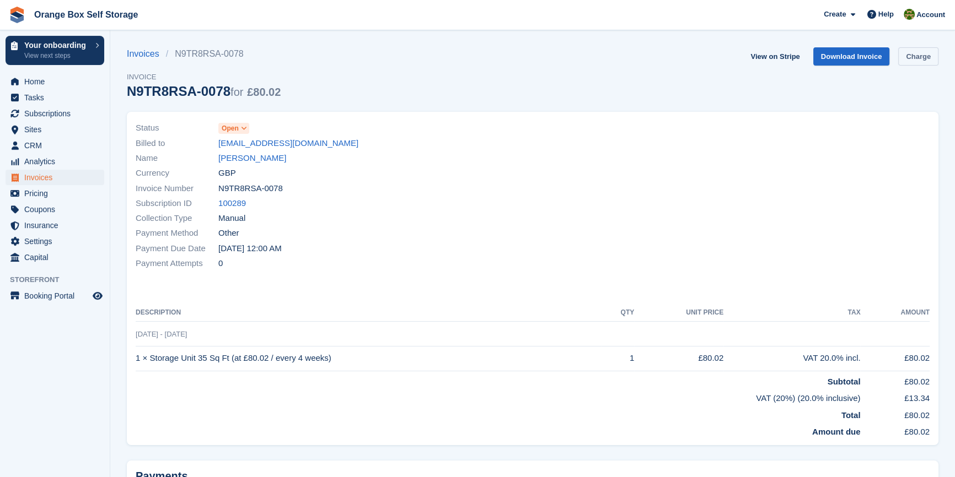
click at [915, 52] on link "Charge" at bounding box center [918, 56] width 40 height 18
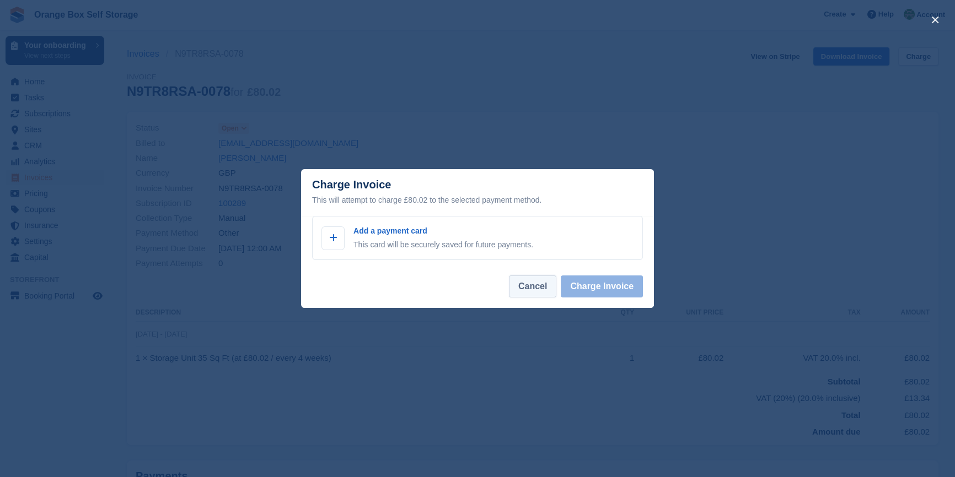
click at [526, 286] on button "Cancel" at bounding box center [532, 287] width 47 height 22
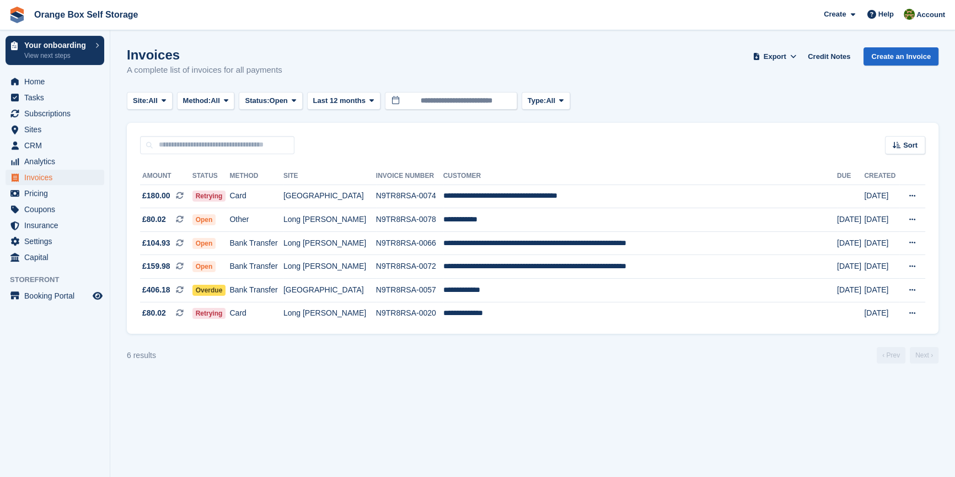
click at [585, 424] on section "Invoices A complete list of invoices for all payments Export Export Invoices Ex…" at bounding box center [532, 238] width 844 height 477
click at [79, 123] on span "Sites" at bounding box center [57, 129] width 66 height 15
click at [64, 111] on span "Subscriptions" at bounding box center [57, 113] width 66 height 15
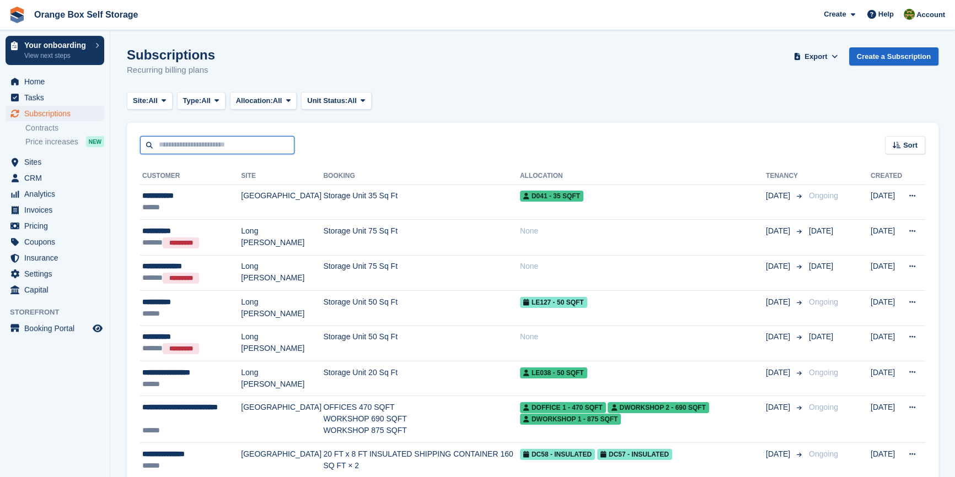
click at [190, 144] on input "text" at bounding box center [217, 145] width 154 height 18
type input "*****"
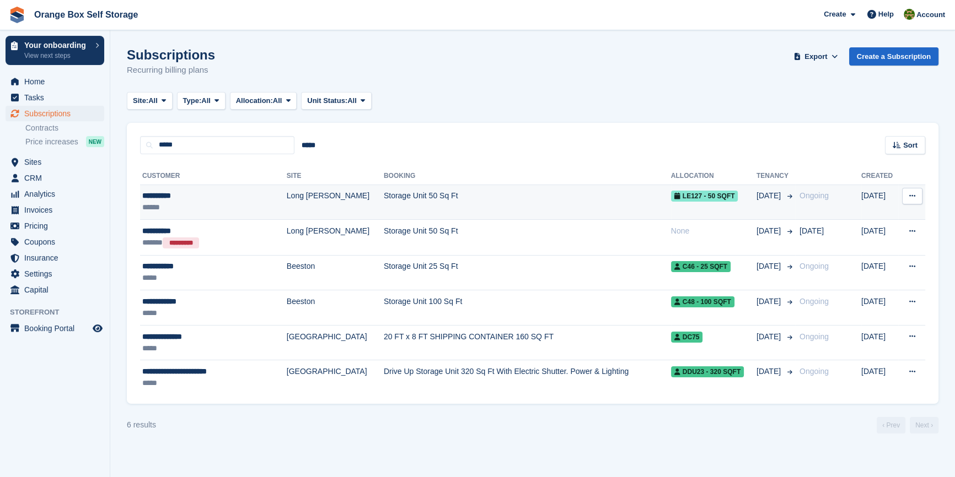
click at [197, 203] on div "******" at bounding box center [203, 208] width 123 height 12
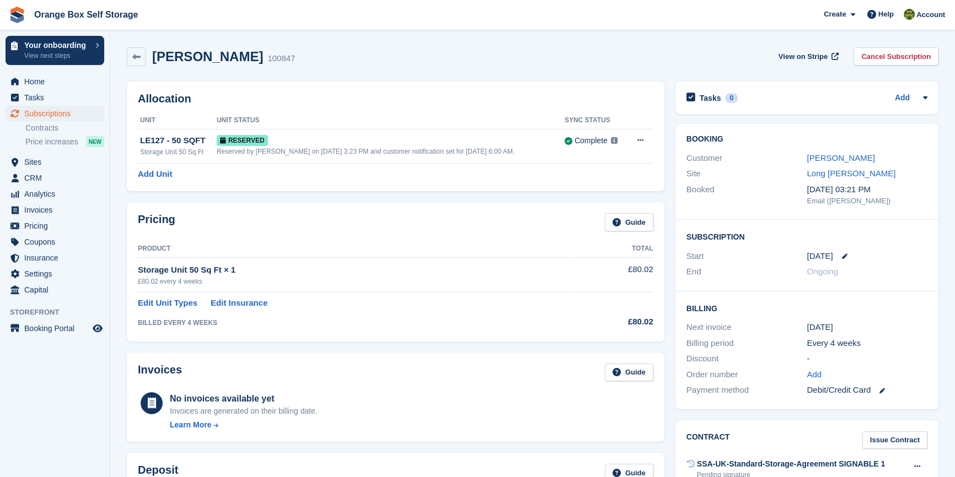
click at [1, 400] on aside "Your onboarding View next steps Home Tasks Subscriptions Subscriptions Subscrip…" at bounding box center [55, 241] width 110 height 422
click at [34, 396] on aside "Your onboarding View next steps Home Tasks Subscriptions Subscriptions Subscrip…" at bounding box center [55, 241] width 110 height 422
click at [35, 209] on span "Invoices" at bounding box center [57, 209] width 66 height 15
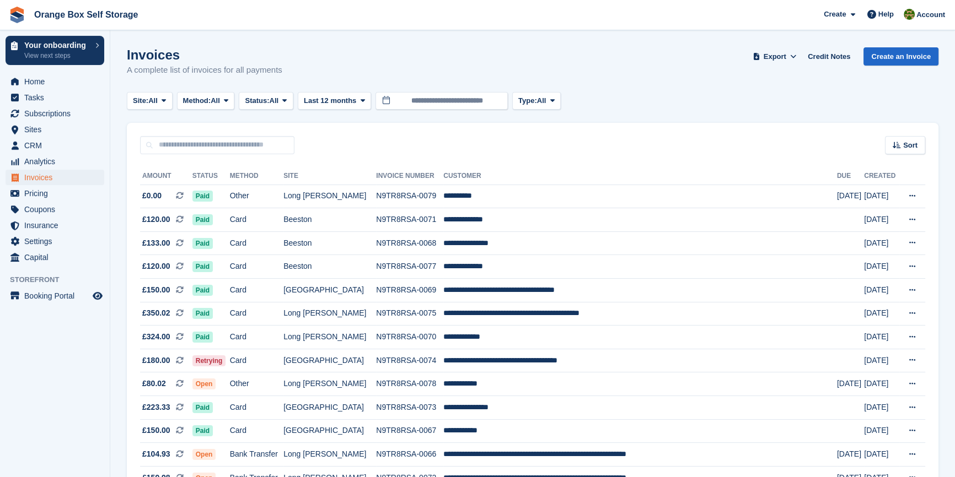
click at [8, 351] on aside "Your onboarding View next steps Home Tasks Subscriptions Subscriptions Subscrip…" at bounding box center [55, 241] width 110 height 422
click at [272, 94] on button "Status: All" at bounding box center [266, 101] width 54 height 18
click at [267, 191] on link "Open" at bounding box center [292, 186] width 96 height 20
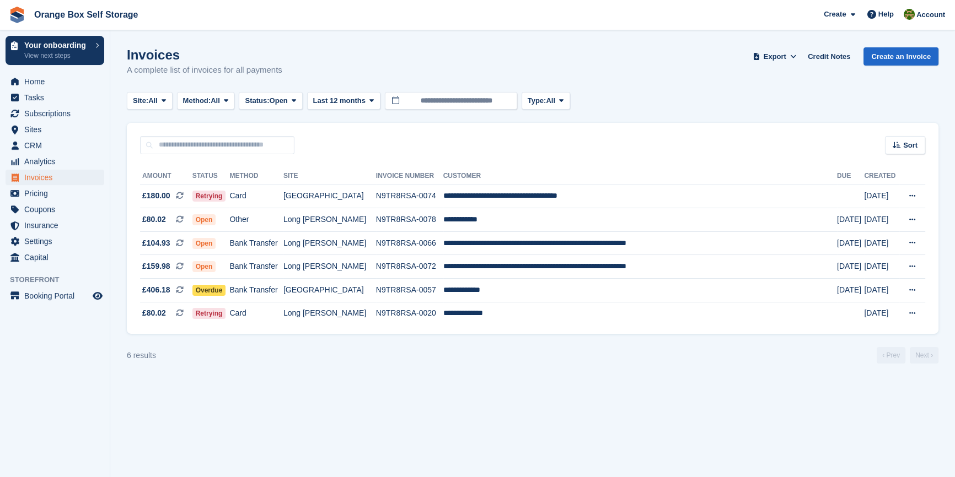
click at [270, 390] on section "Invoices A complete list of invoices for all payments Export Export Invoices Ex…" at bounding box center [532, 238] width 844 height 477
click at [336, 399] on section "Invoices A complete list of invoices for all payments Export Export Invoices Ex…" at bounding box center [532, 238] width 844 height 477
